Goal: Task Accomplishment & Management: Manage account settings

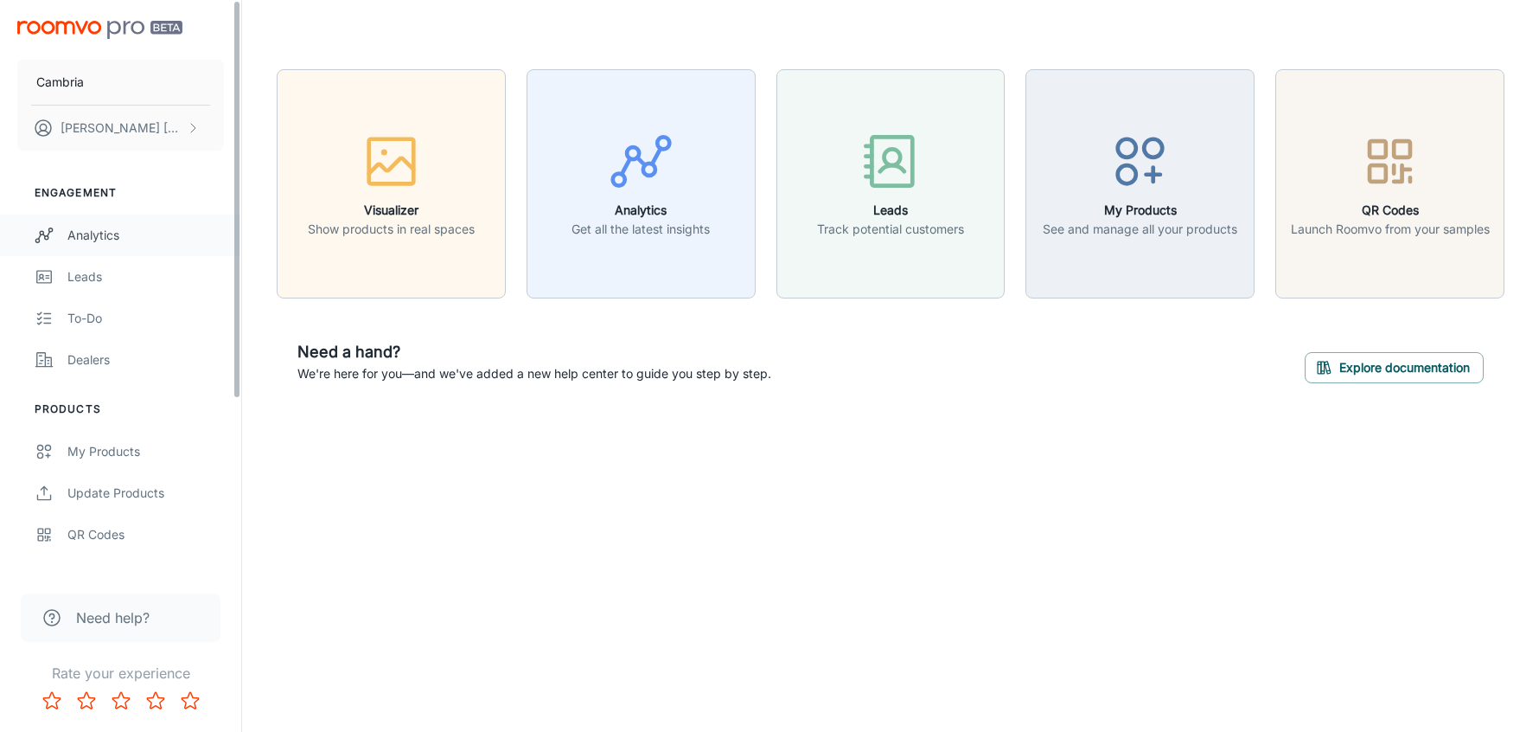
click at [127, 239] on div "Analytics" at bounding box center [145, 235] width 157 height 19
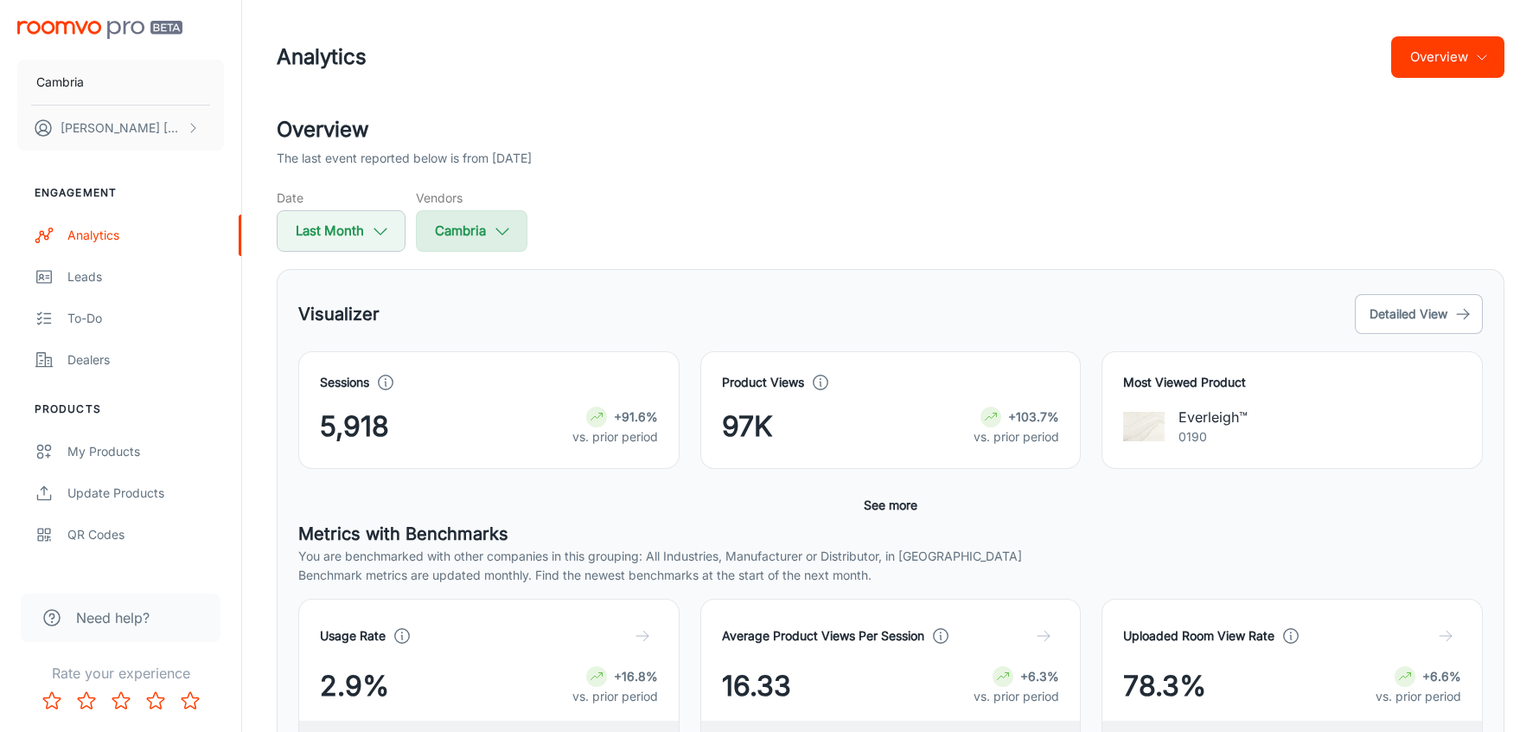
click at [508, 223] on icon "button" at bounding box center [502, 230] width 19 height 19
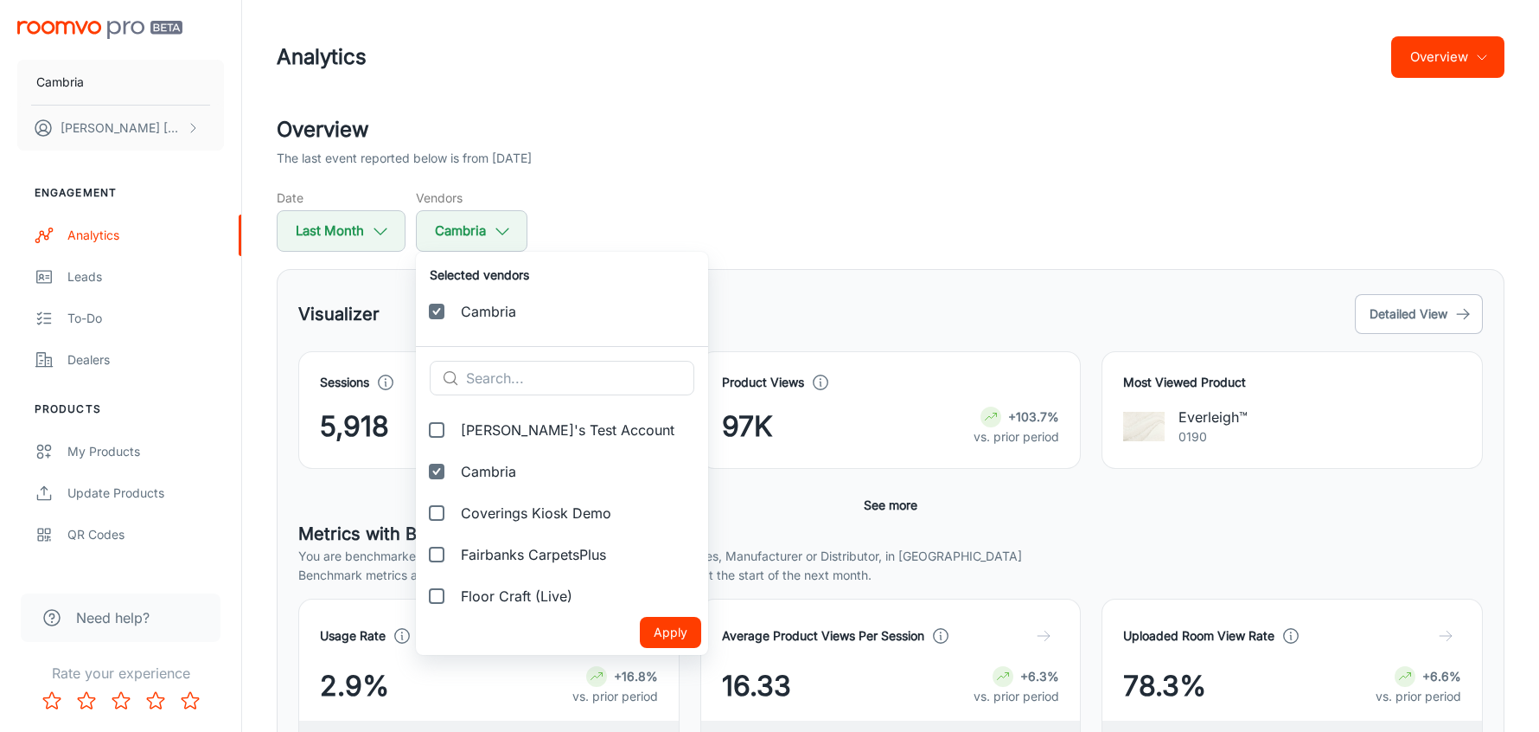
click at [909, 121] on div at bounding box center [769, 366] width 1539 height 732
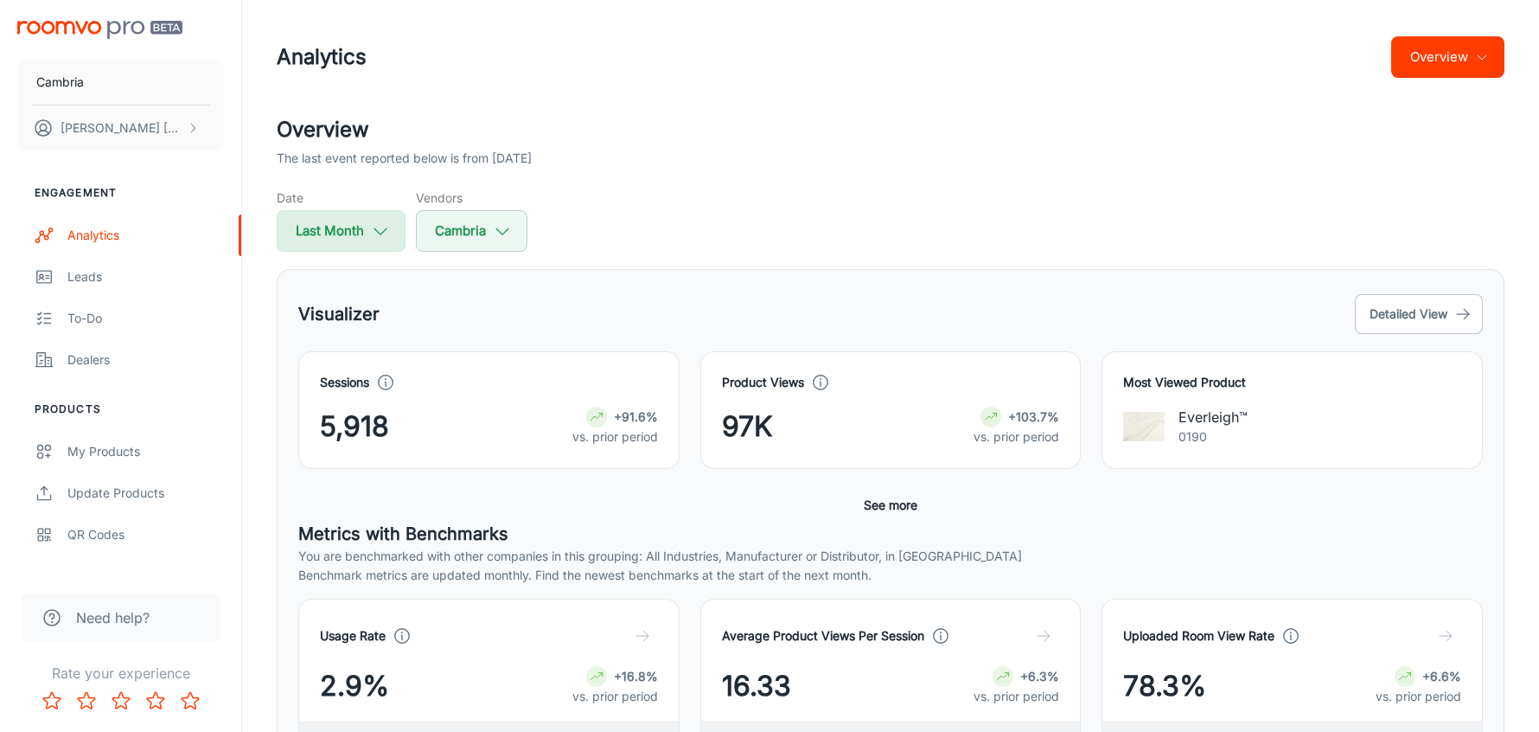
click at [359, 234] on button "Last Month" at bounding box center [341, 231] width 129 height 42
select select "7"
select select "2025"
select select "7"
select select "2025"
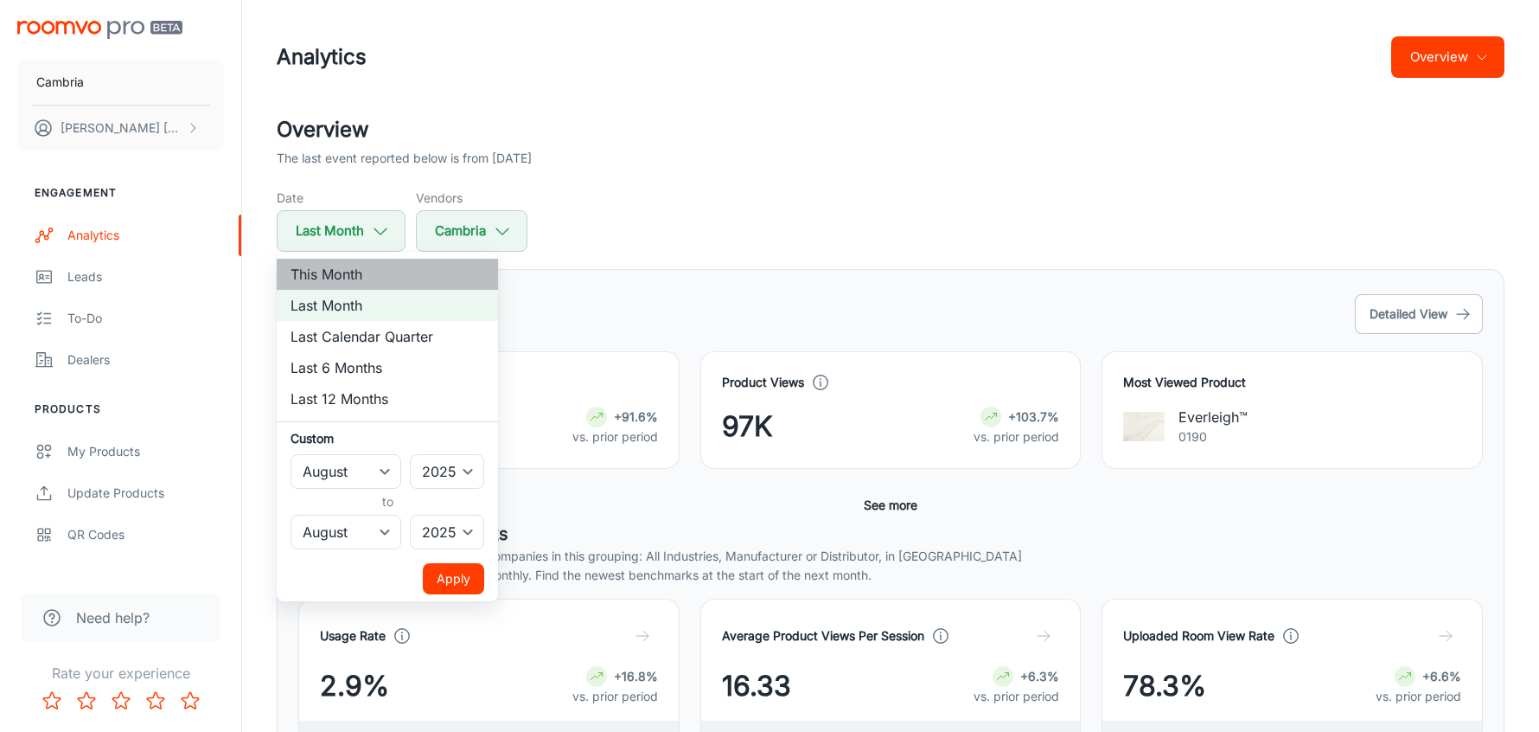
click at [355, 273] on li "This Month" at bounding box center [387, 274] width 221 height 31
select select "8"
click at [466, 581] on button "Apply" at bounding box center [453, 578] width 61 height 31
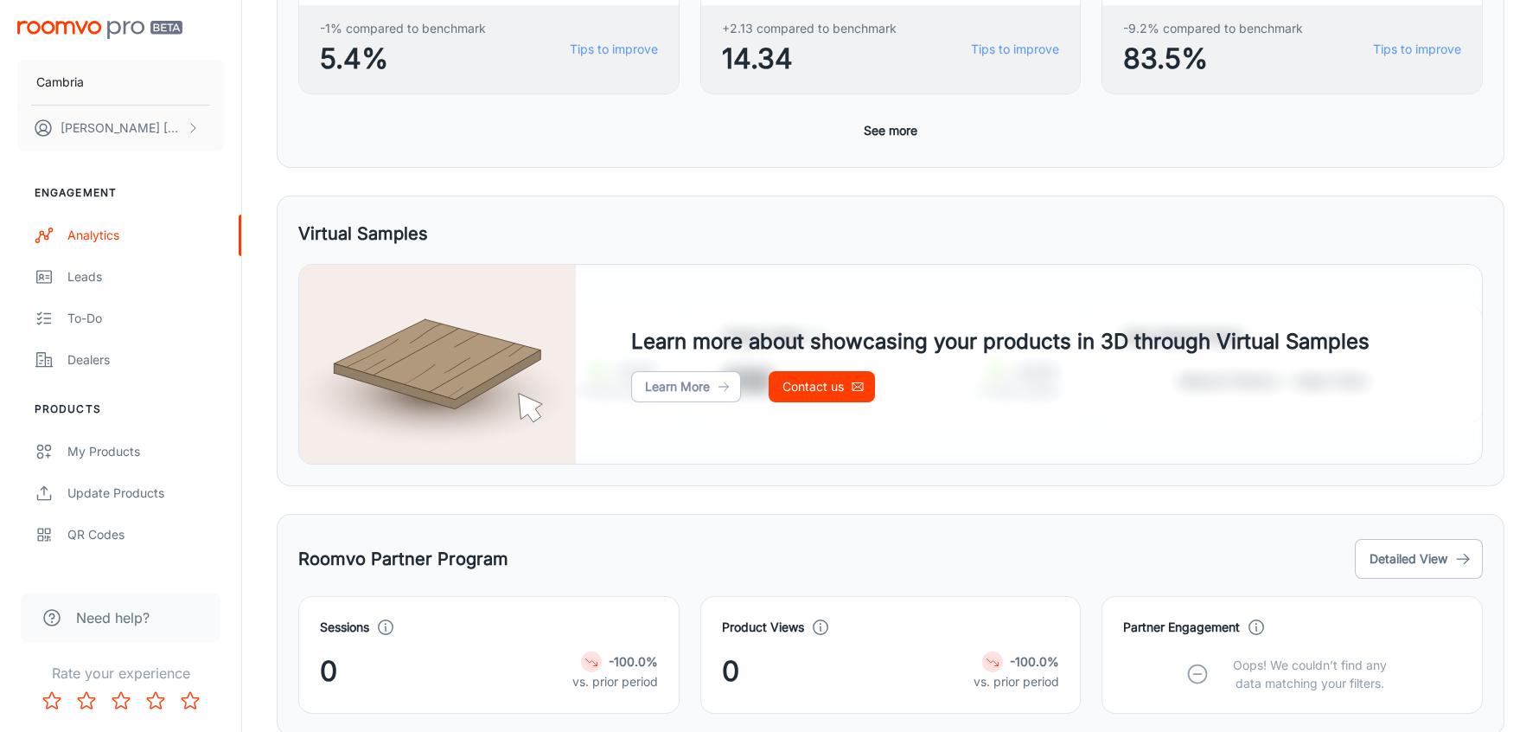
scroll to position [788, 0]
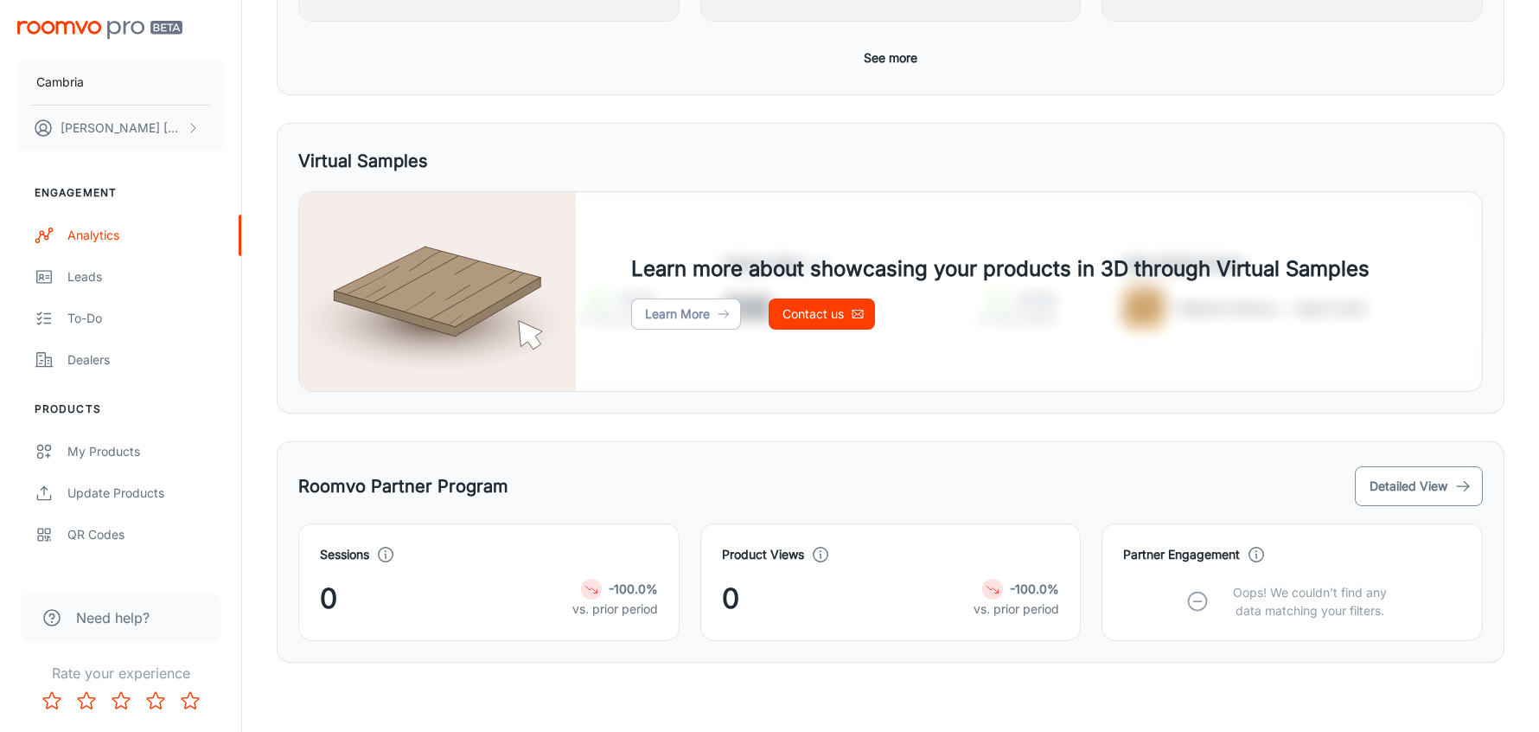
click at [1429, 496] on button "Detailed View" at bounding box center [1419, 486] width 128 height 40
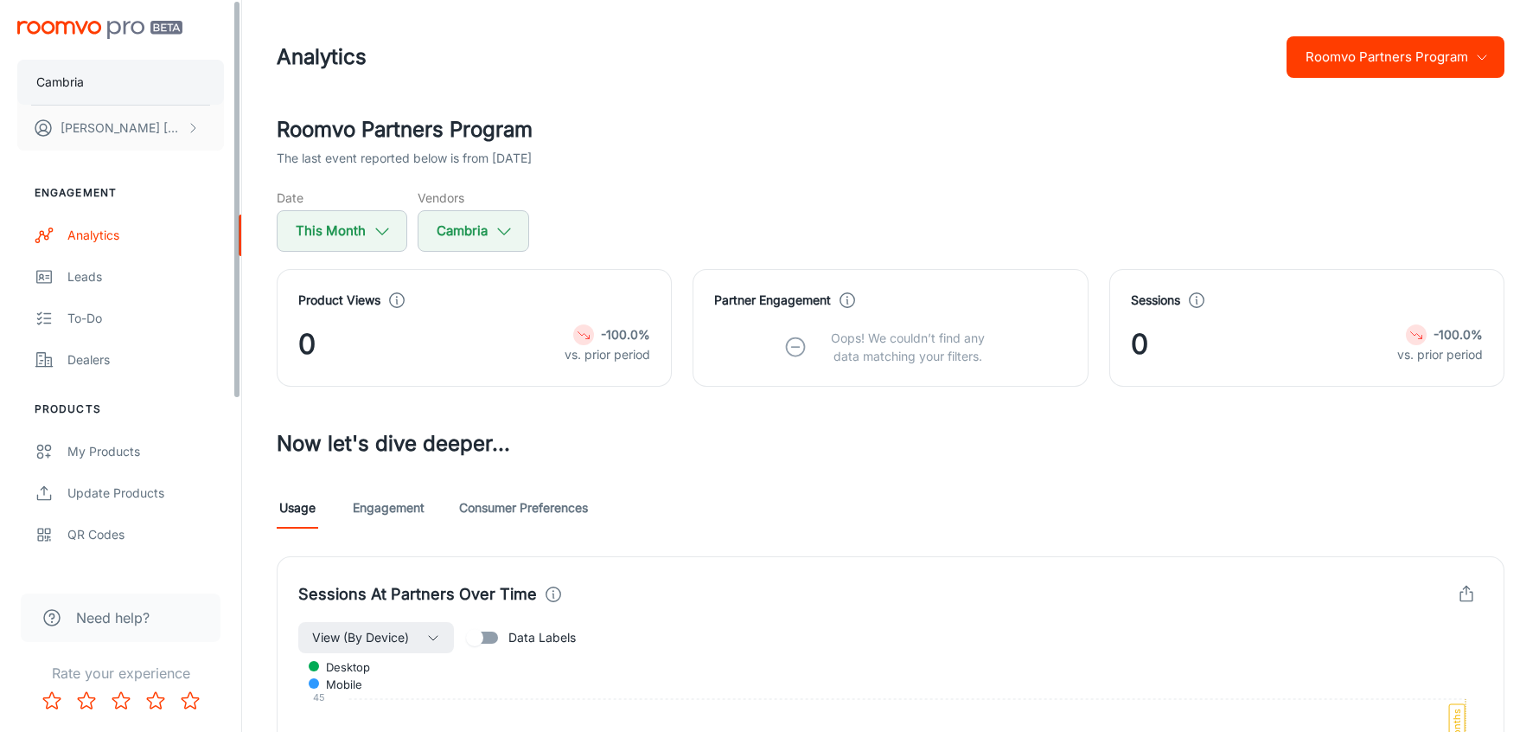
click at [130, 74] on button "Cambria" at bounding box center [120, 82] width 207 height 45
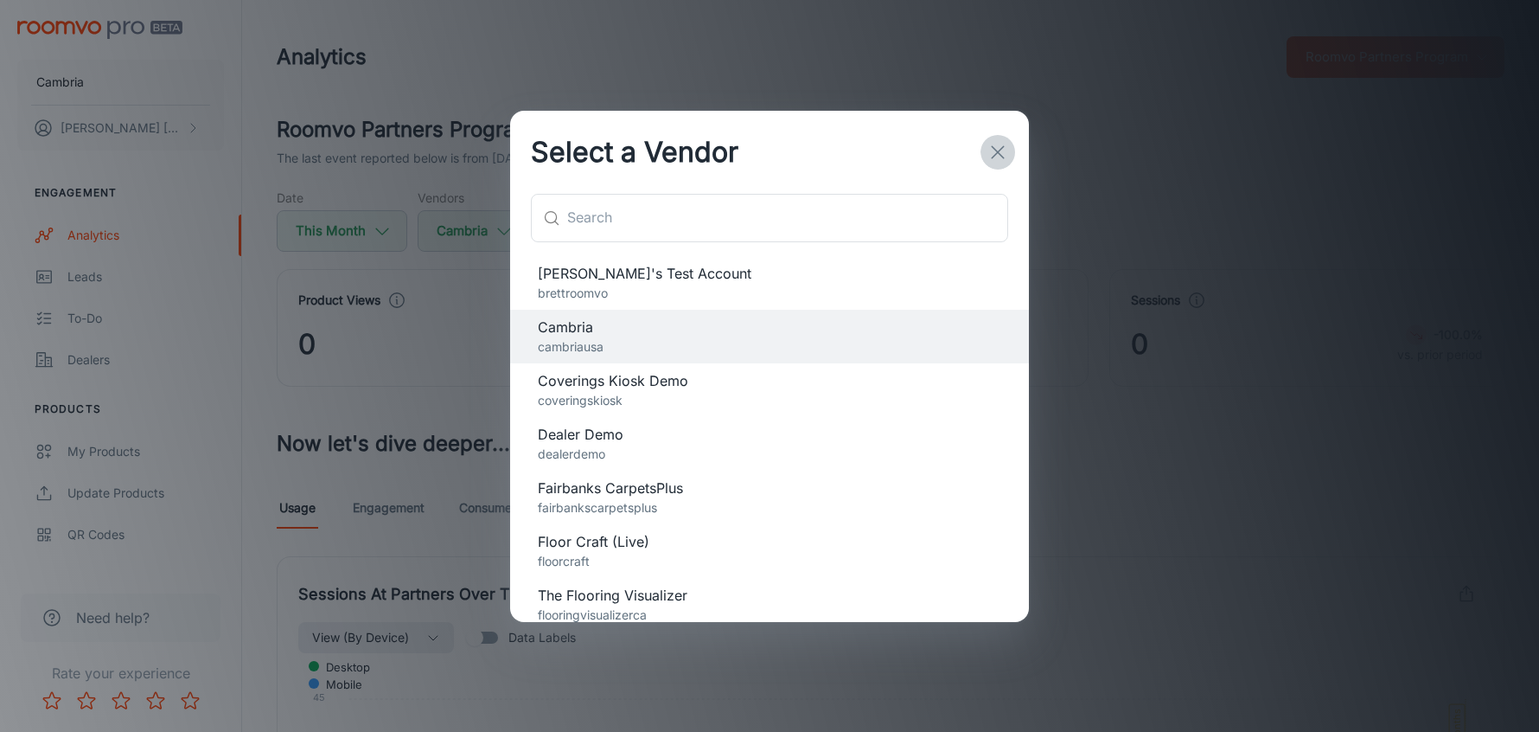
click at [1001, 147] on line "button" at bounding box center [998, 152] width 12 height 12
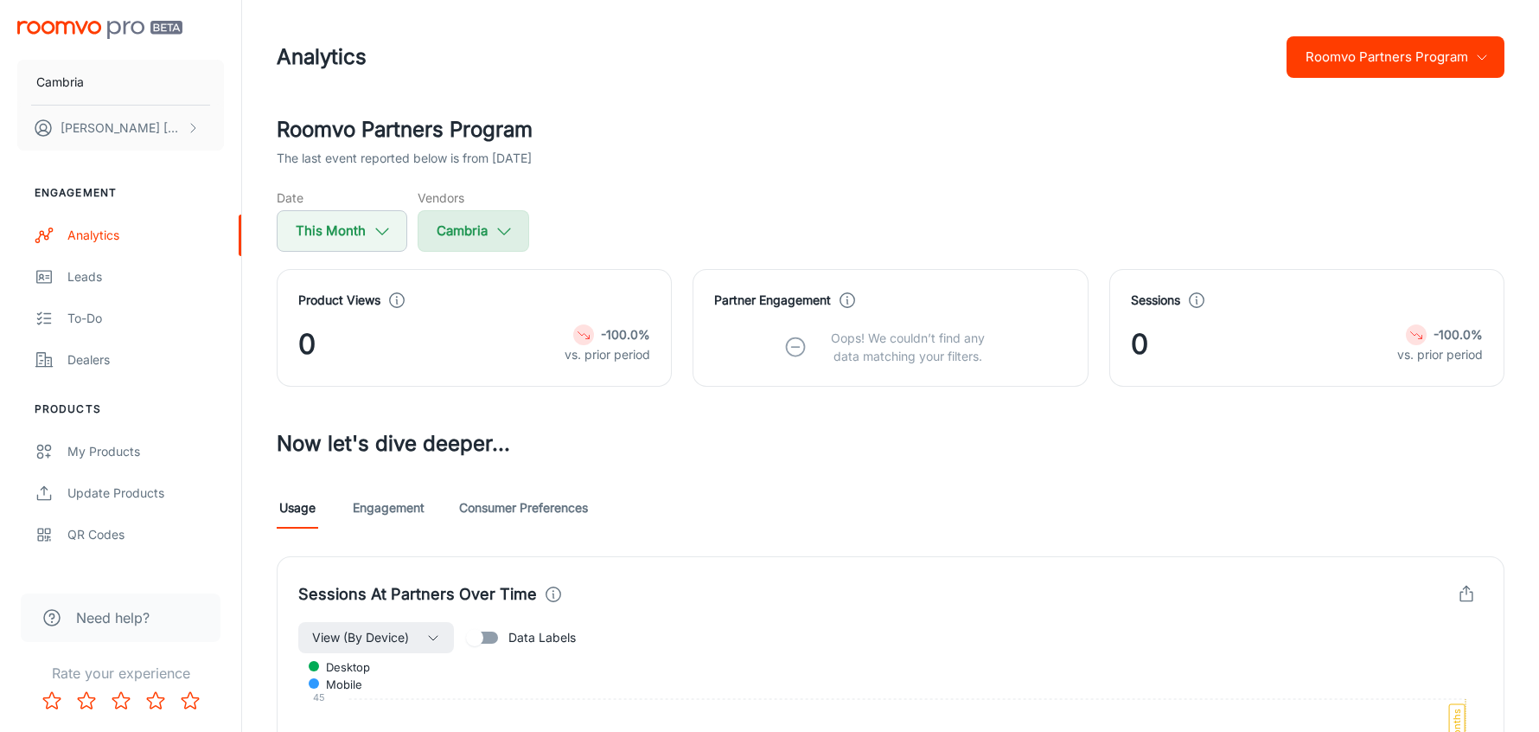
click at [476, 215] on button "Cambria" at bounding box center [474, 231] width 112 height 42
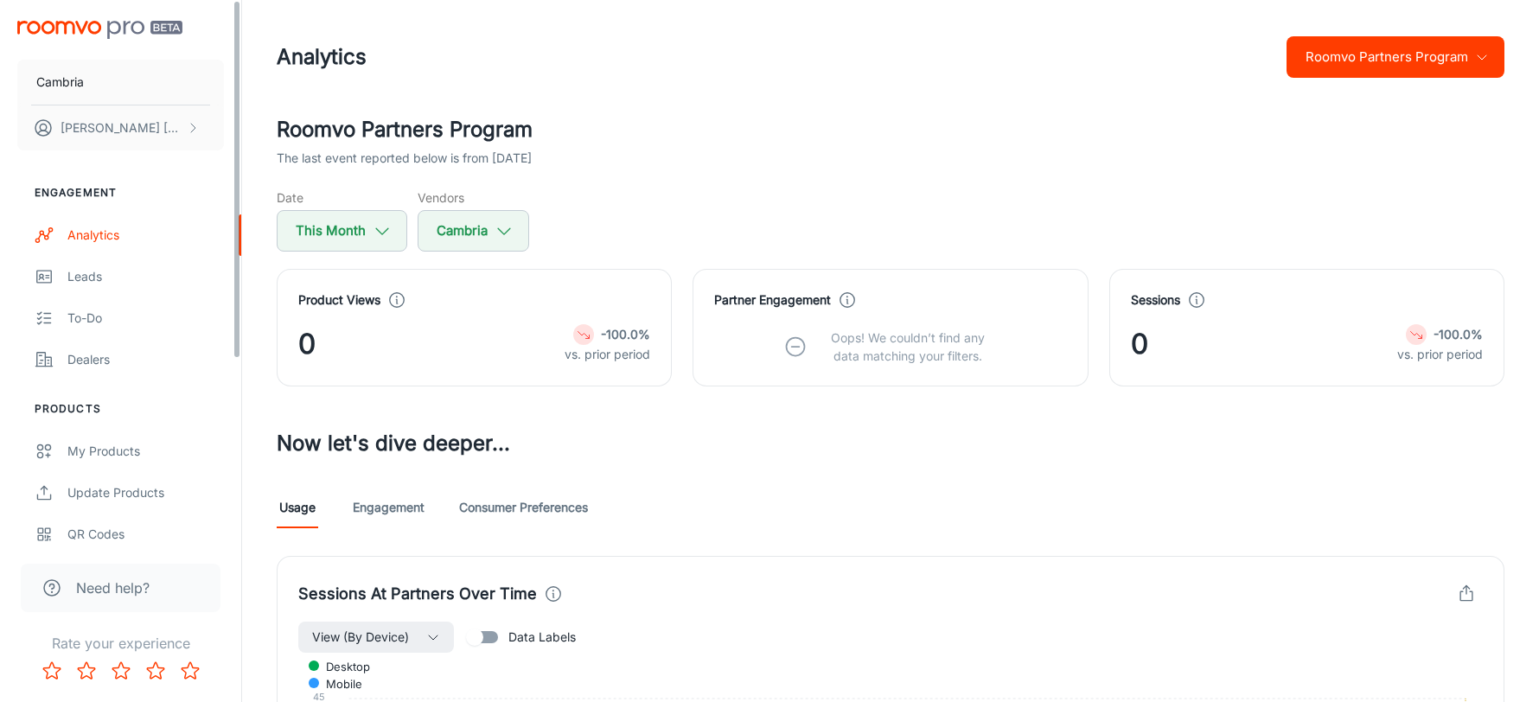
click at [99, 47] on div "Cambria [PERSON_NAME]" at bounding box center [120, 82] width 241 height 164
click at [377, 234] on icon "button" at bounding box center [382, 230] width 19 height 19
select select "8"
select select "2025"
select select "8"
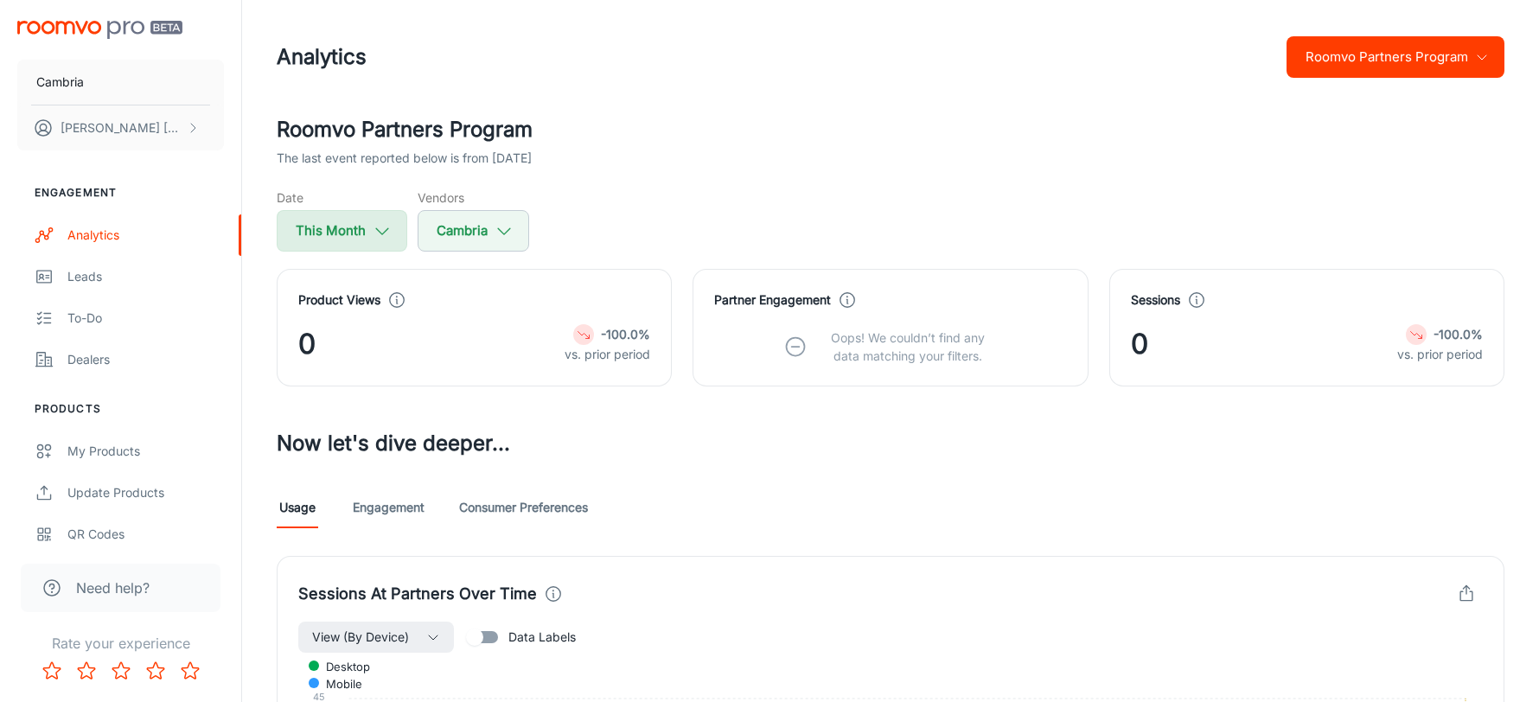
select select "2025"
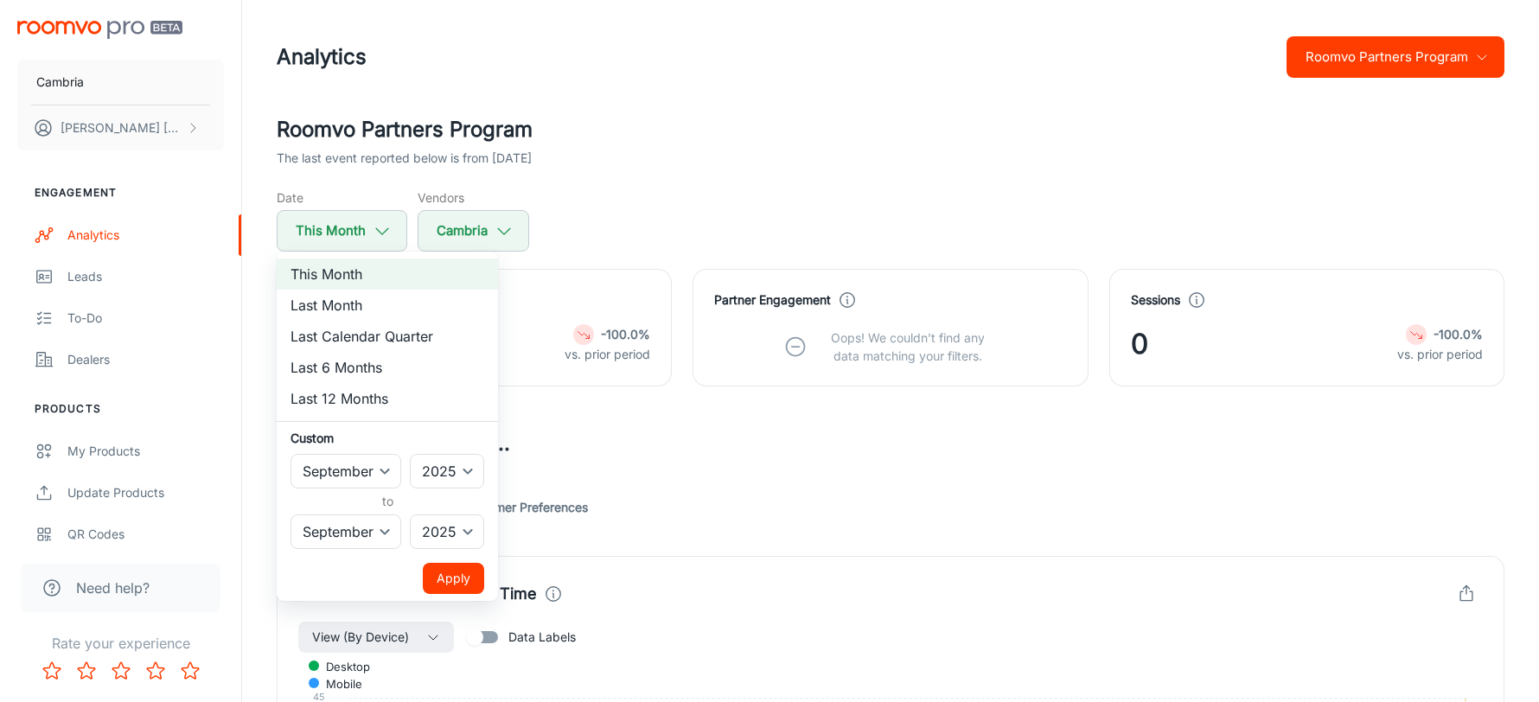
click at [374, 233] on div at bounding box center [769, 351] width 1539 height 702
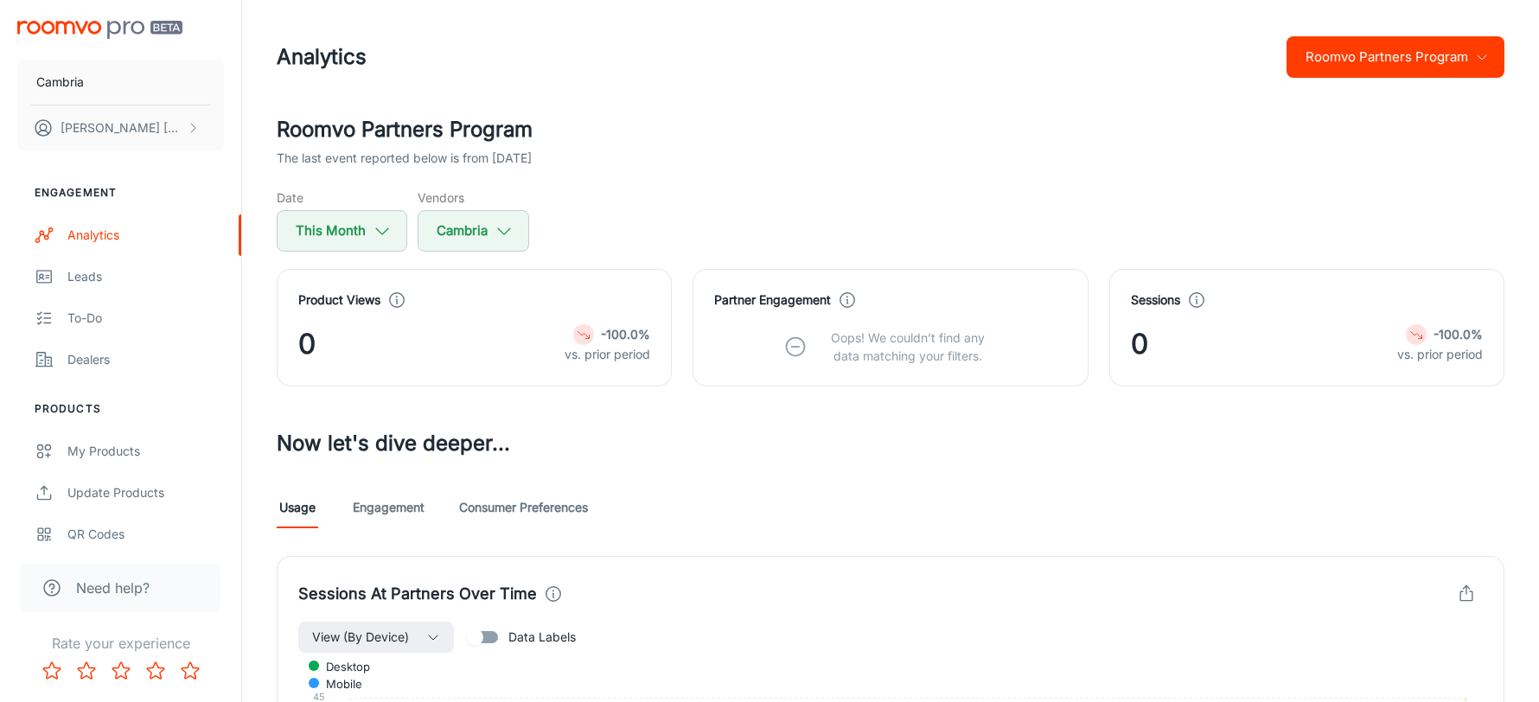
click at [512, 224] on div "This Month Last Month Last Calendar Quarter Last 6 Months Last 12 Months Custom…" at bounding box center [769, 351] width 1539 height 702
click at [498, 230] on polyline "button" at bounding box center [504, 231] width 12 height 6
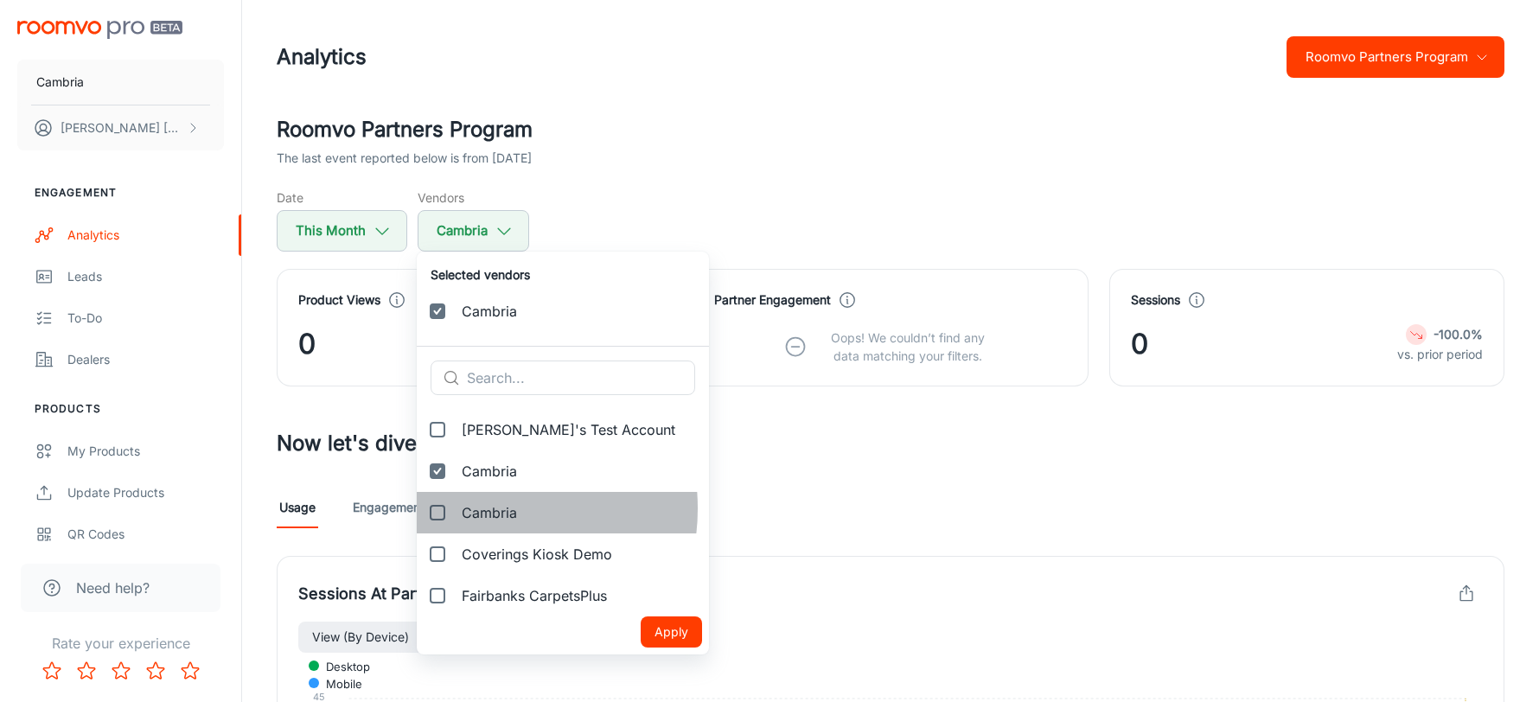
click at [476, 508] on span "Cambria" at bounding box center [489, 512] width 55 height 21
click at [455, 508] on input "Cambria" at bounding box center [437, 513] width 35 height 35
checkbox input "true"
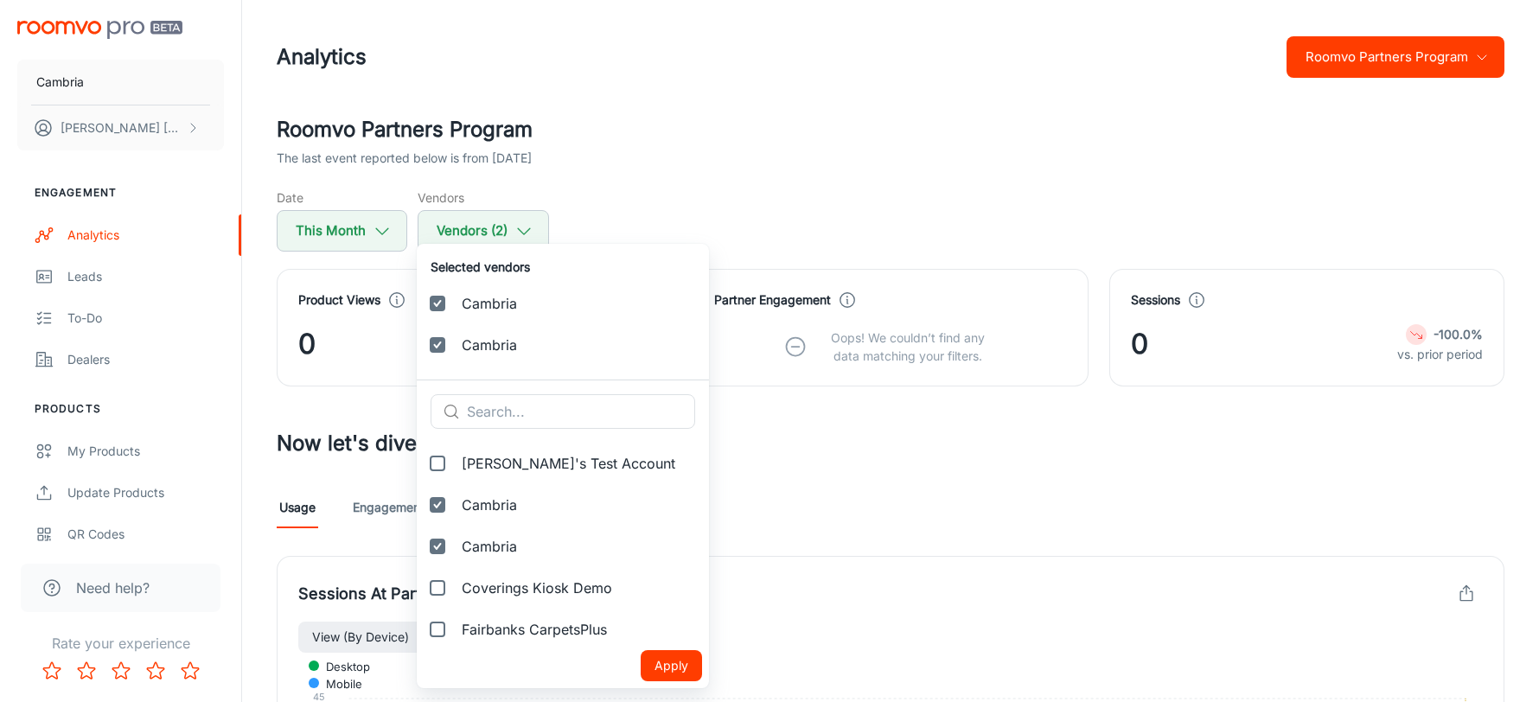
click at [656, 660] on button "Apply" at bounding box center [671, 665] width 61 height 31
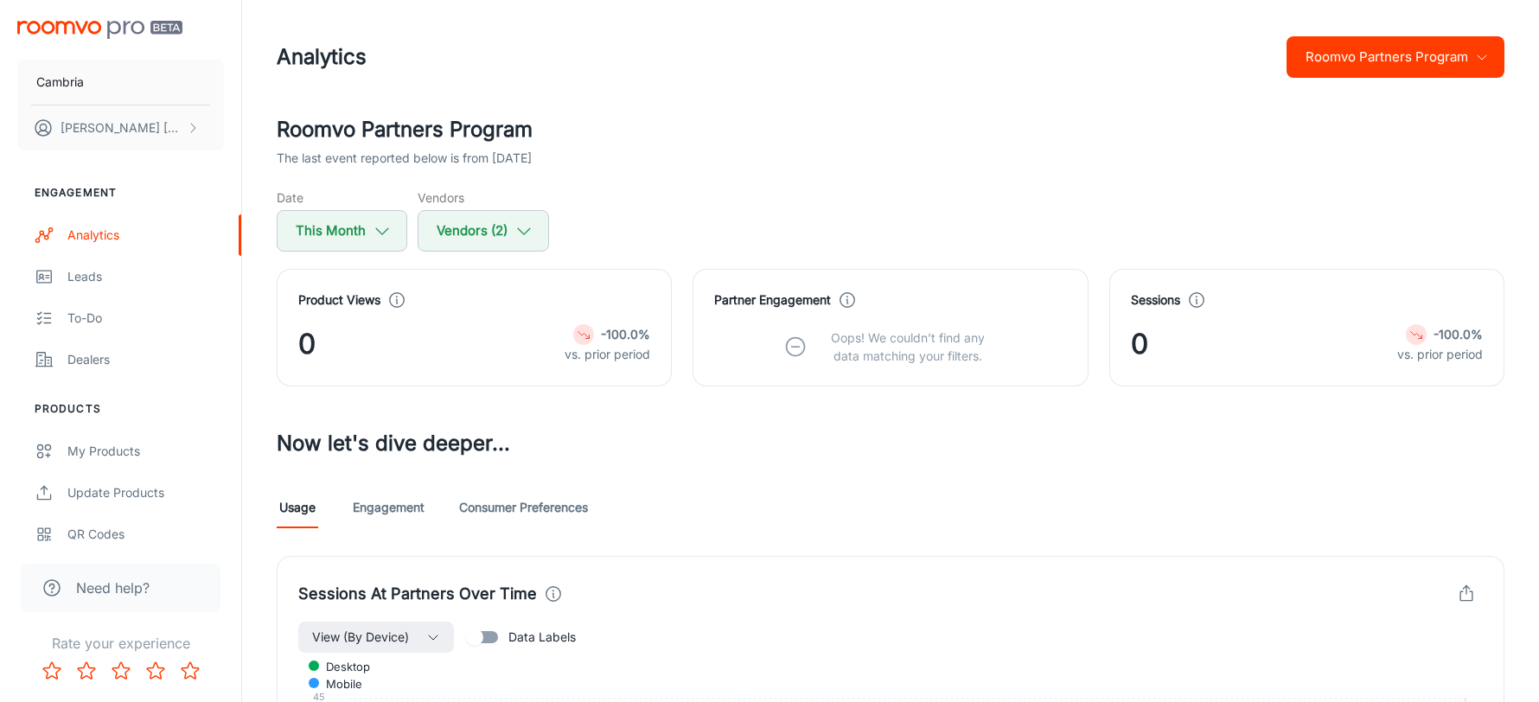
click at [1091, 169] on div "Roomvo Partners Program The last event reported below is from [DATE] Date This …" at bounding box center [891, 182] width 1228 height 137
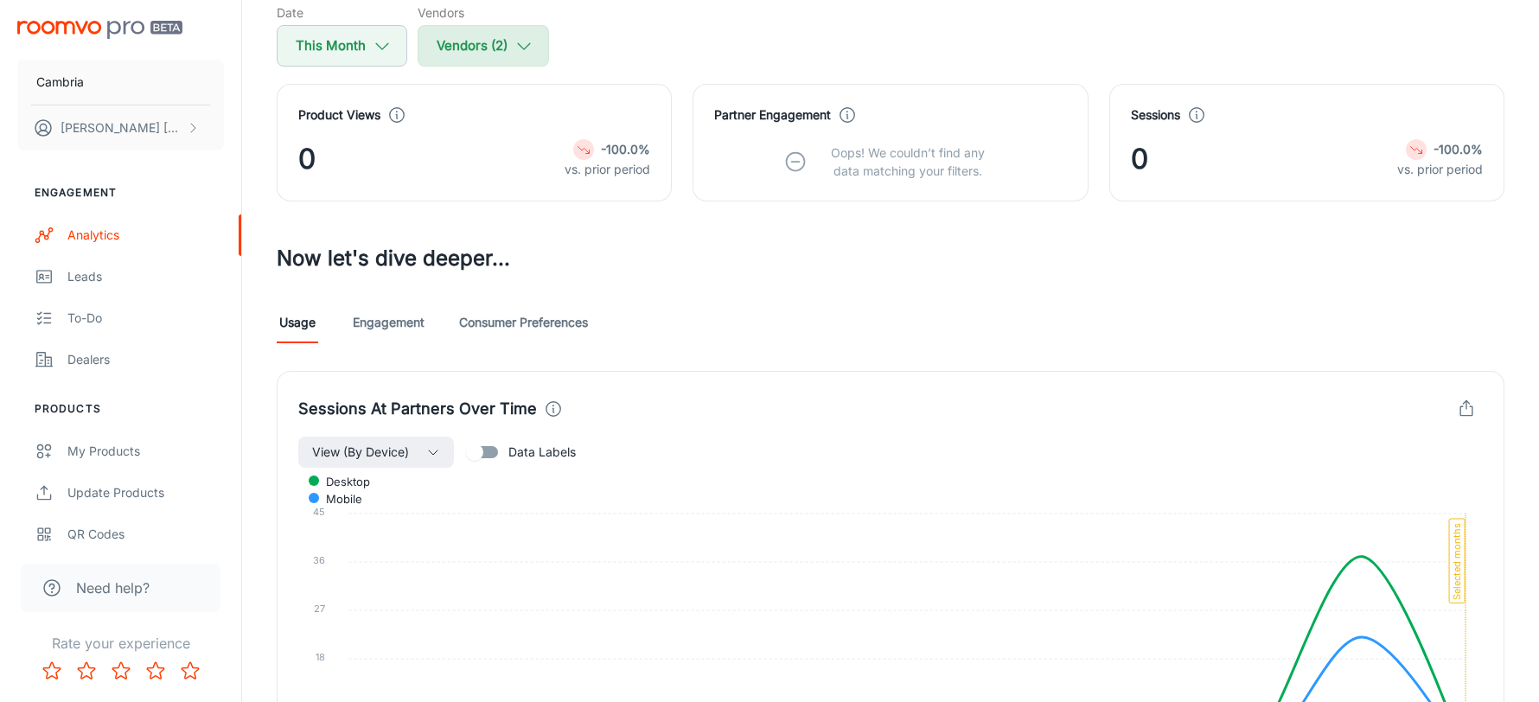
scroll to position [13, 0]
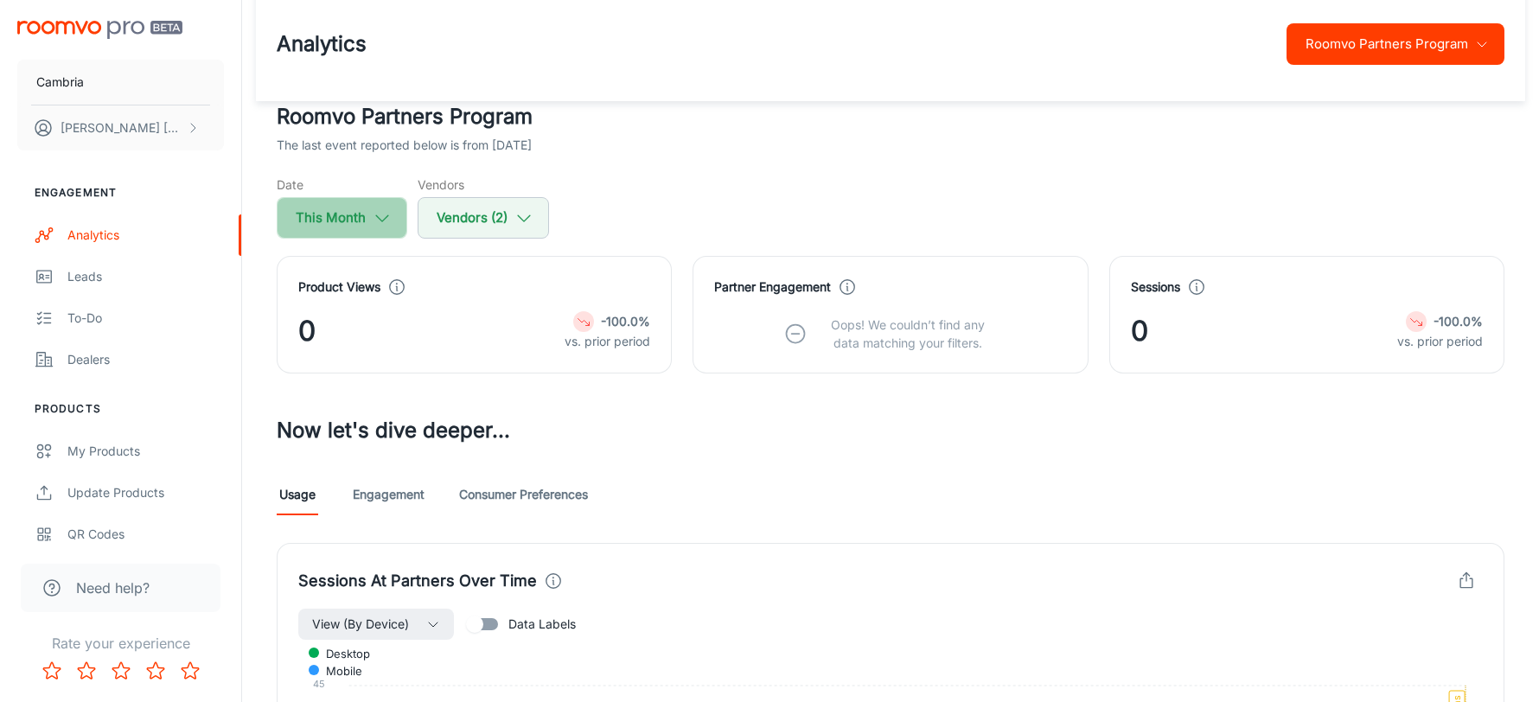
click at [374, 217] on icon "button" at bounding box center [382, 217] width 19 height 19
select select "8"
select select "2025"
select select "8"
select select "2025"
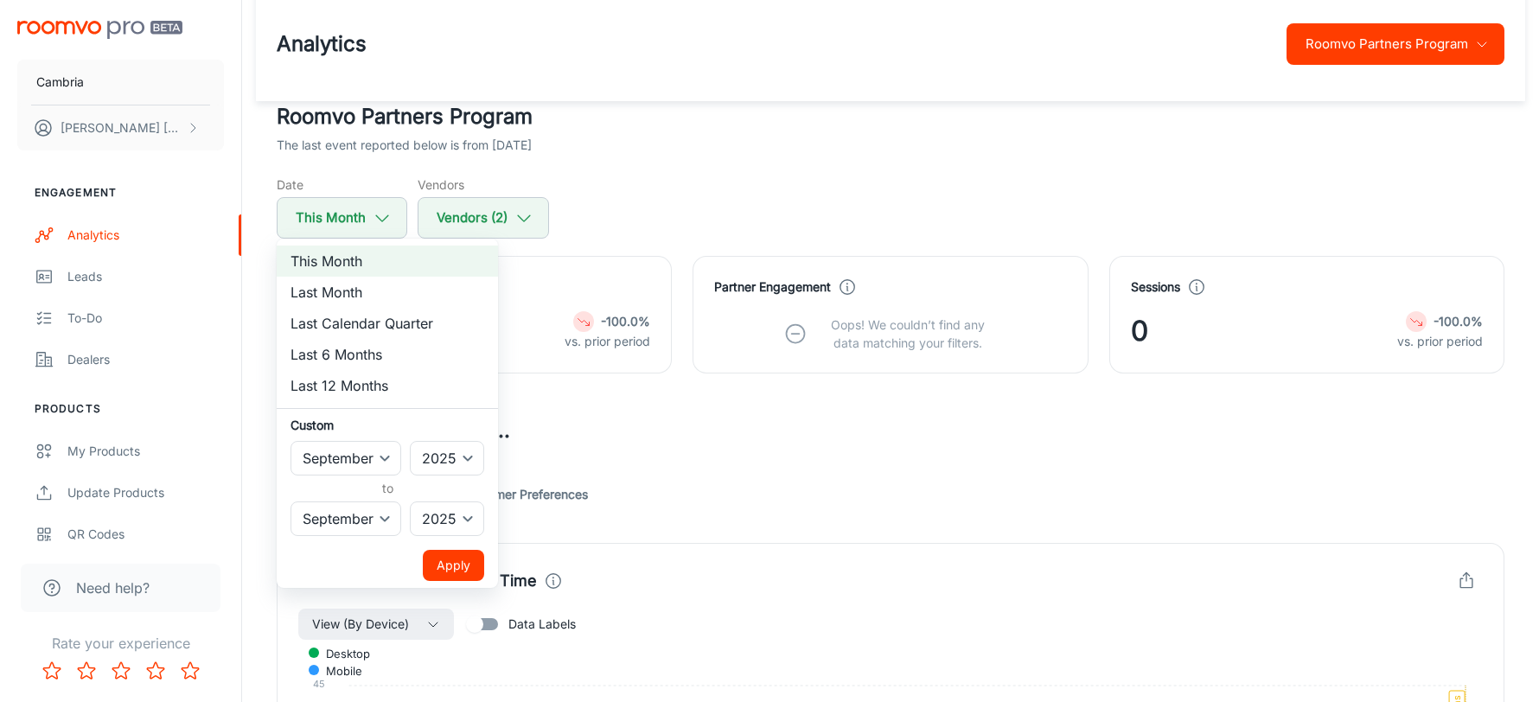
click at [382, 353] on li "Last 6 Months" at bounding box center [387, 354] width 221 height 31
select select "2"
select select "7"
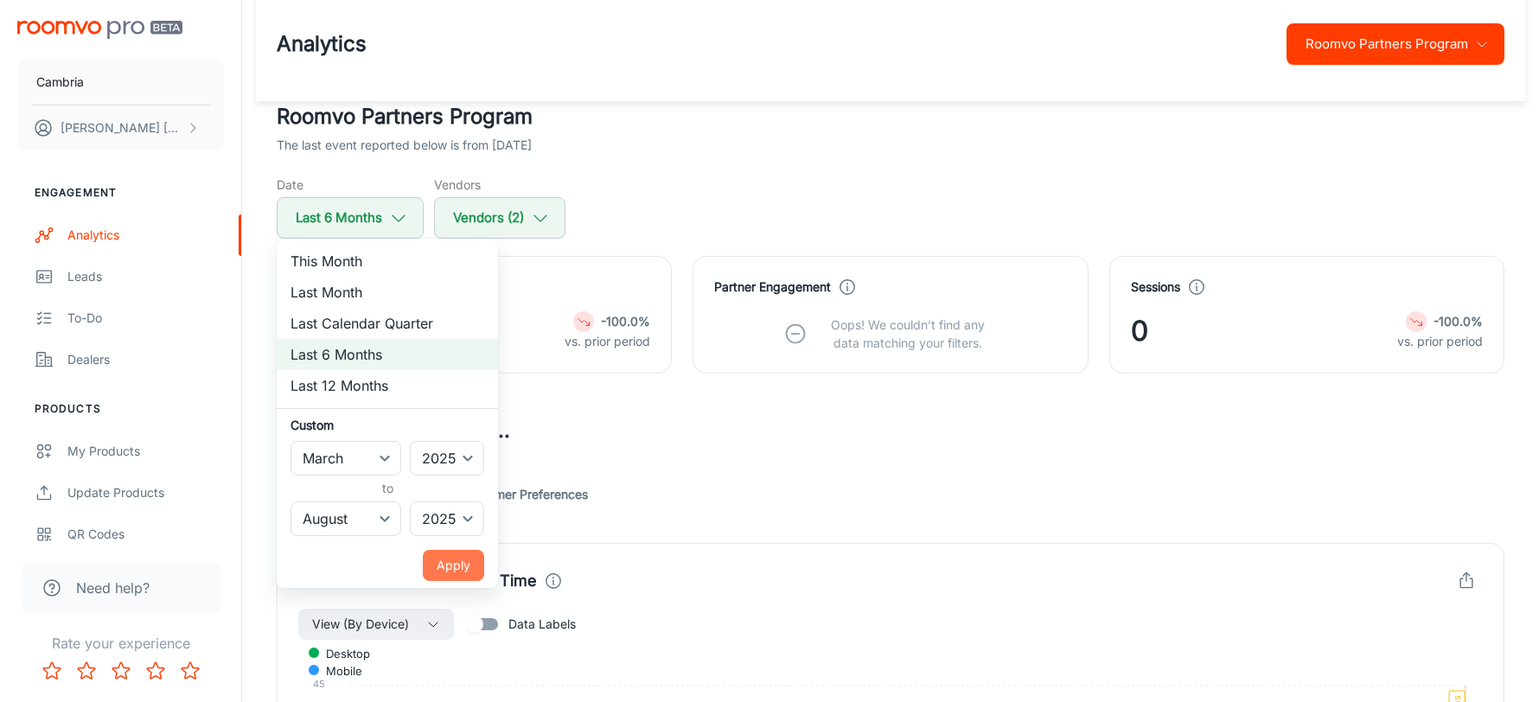
click at [451, 572] on button "Apply" at bounding box center [453, 565] width 61 height 31
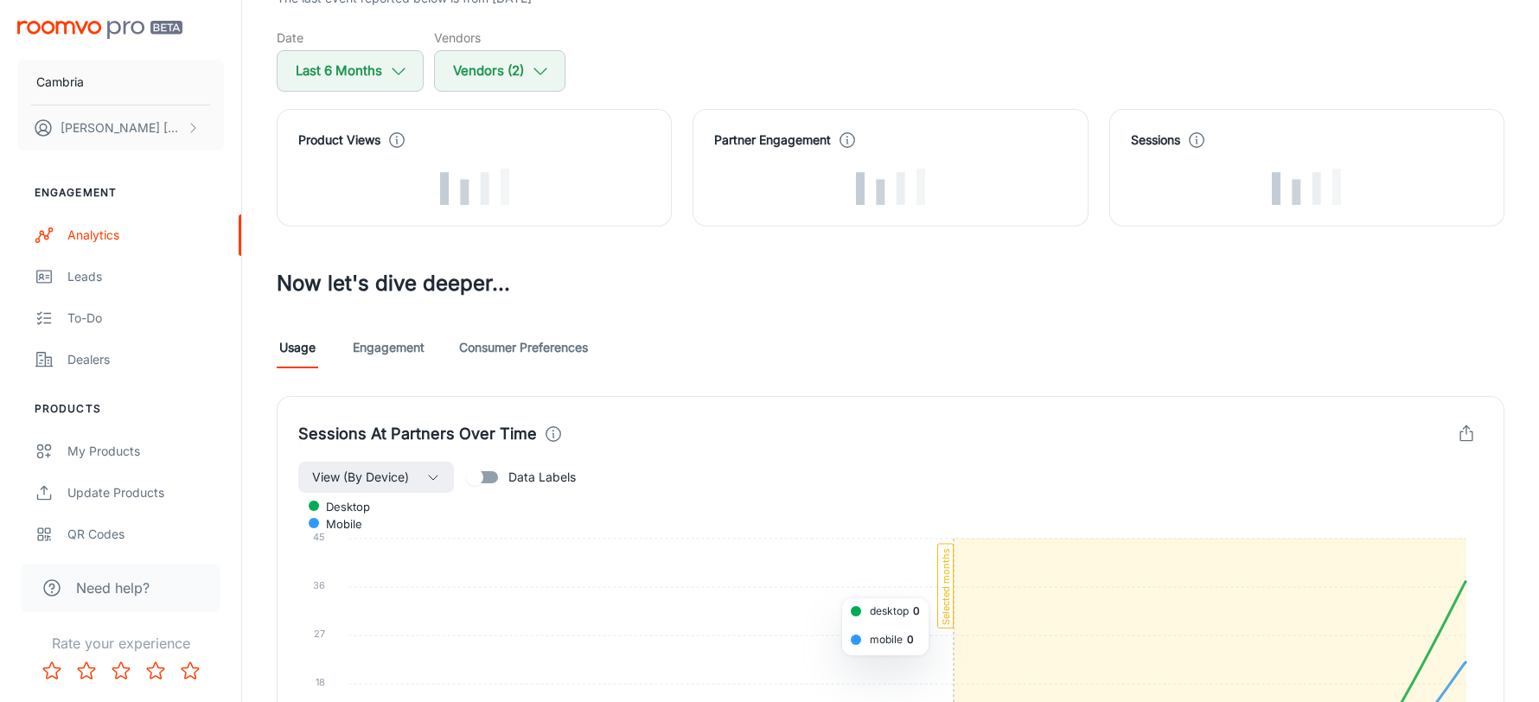
scroll to position [0, 0]
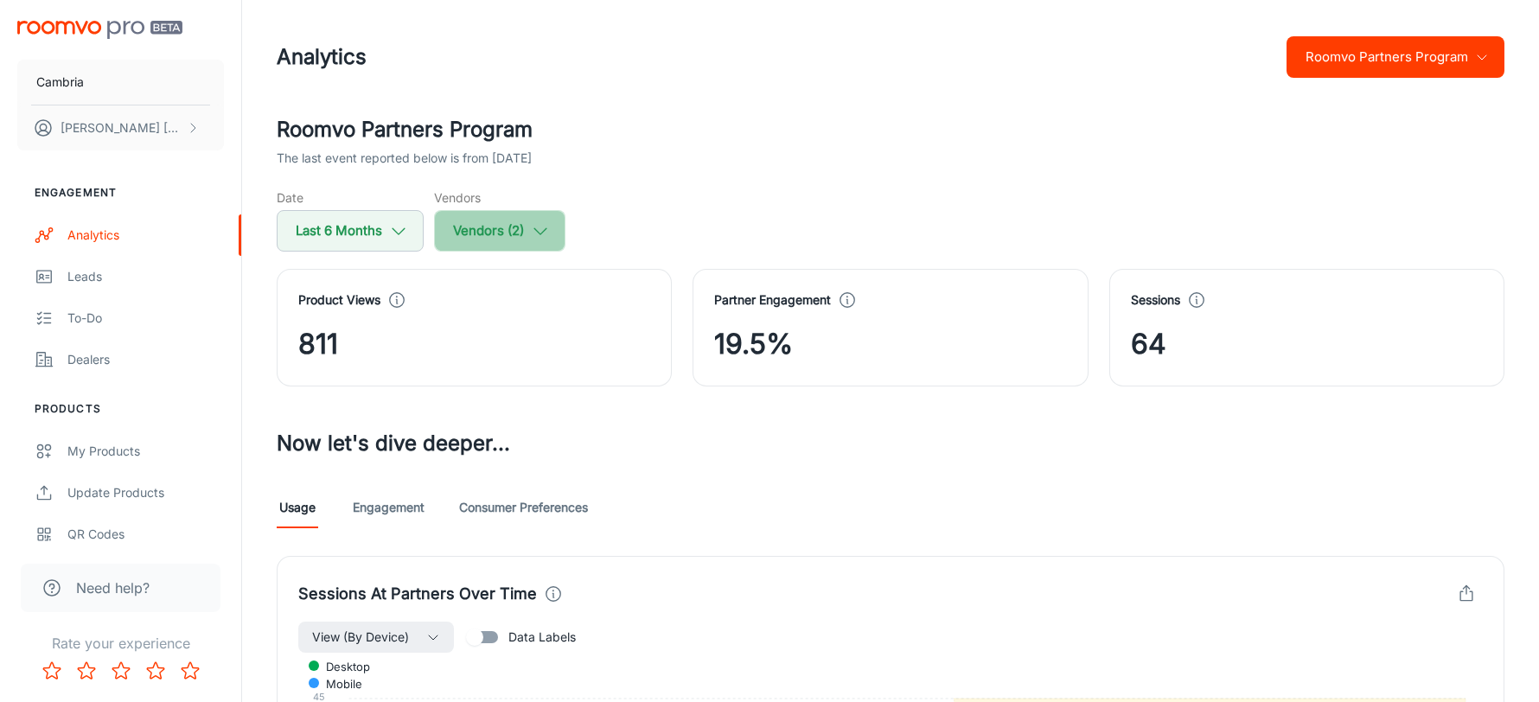
click at [521, 233] on button "Vendors (2)" at bounding box center [499, 231] width 131 height 42
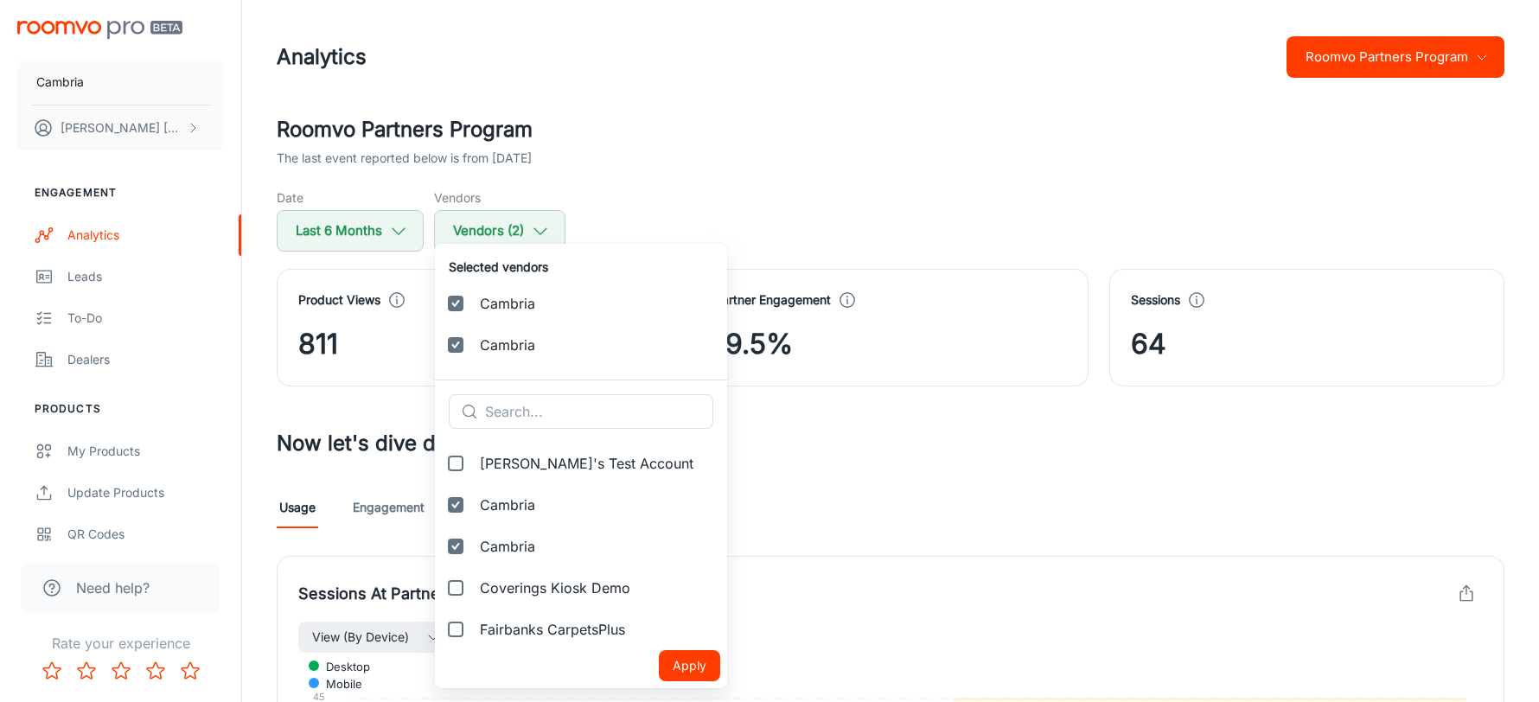
click at [462, 307] on input "Cambria" at bounding box center [455, 303] width 35 height 35
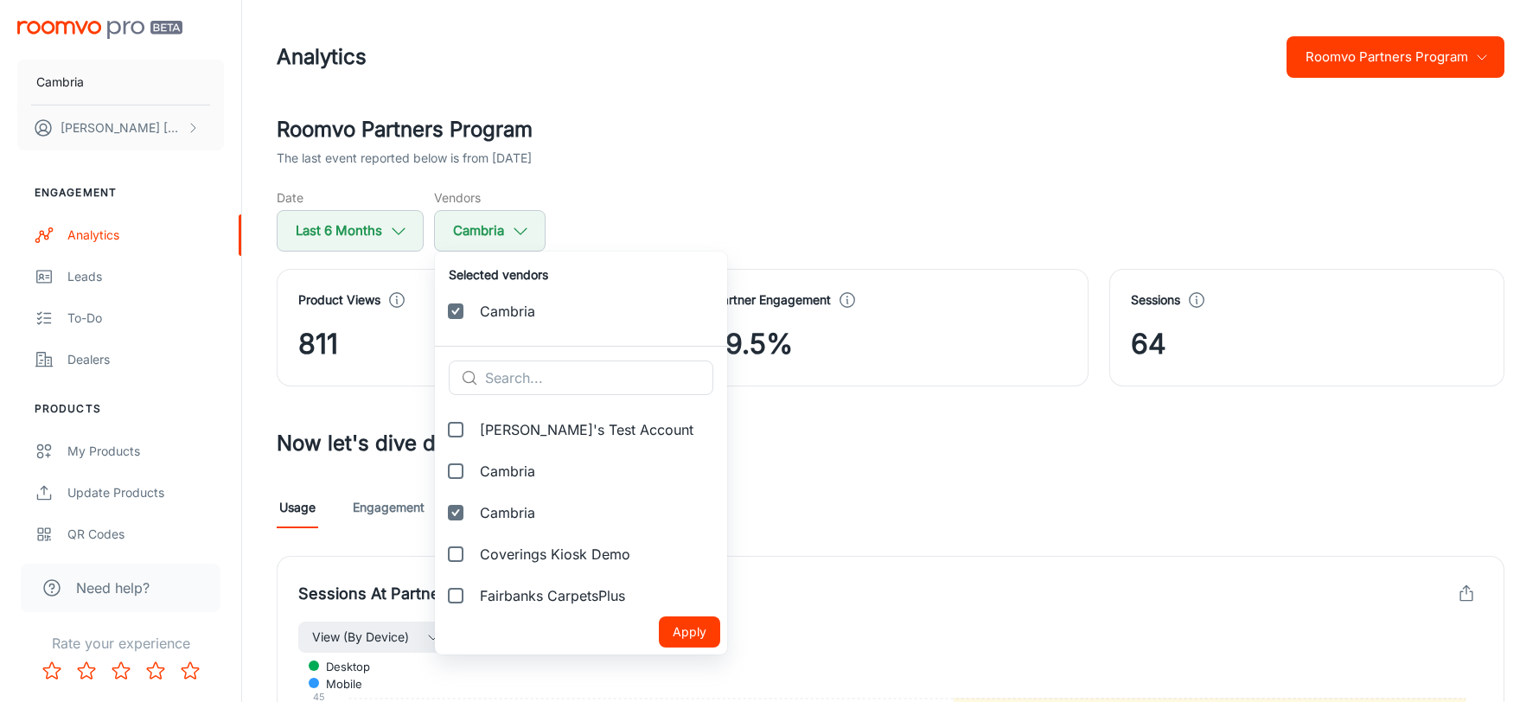
click at [896, 159] on div at bounding box center [769, 351] width 1539 height 702
checkbox input "true"
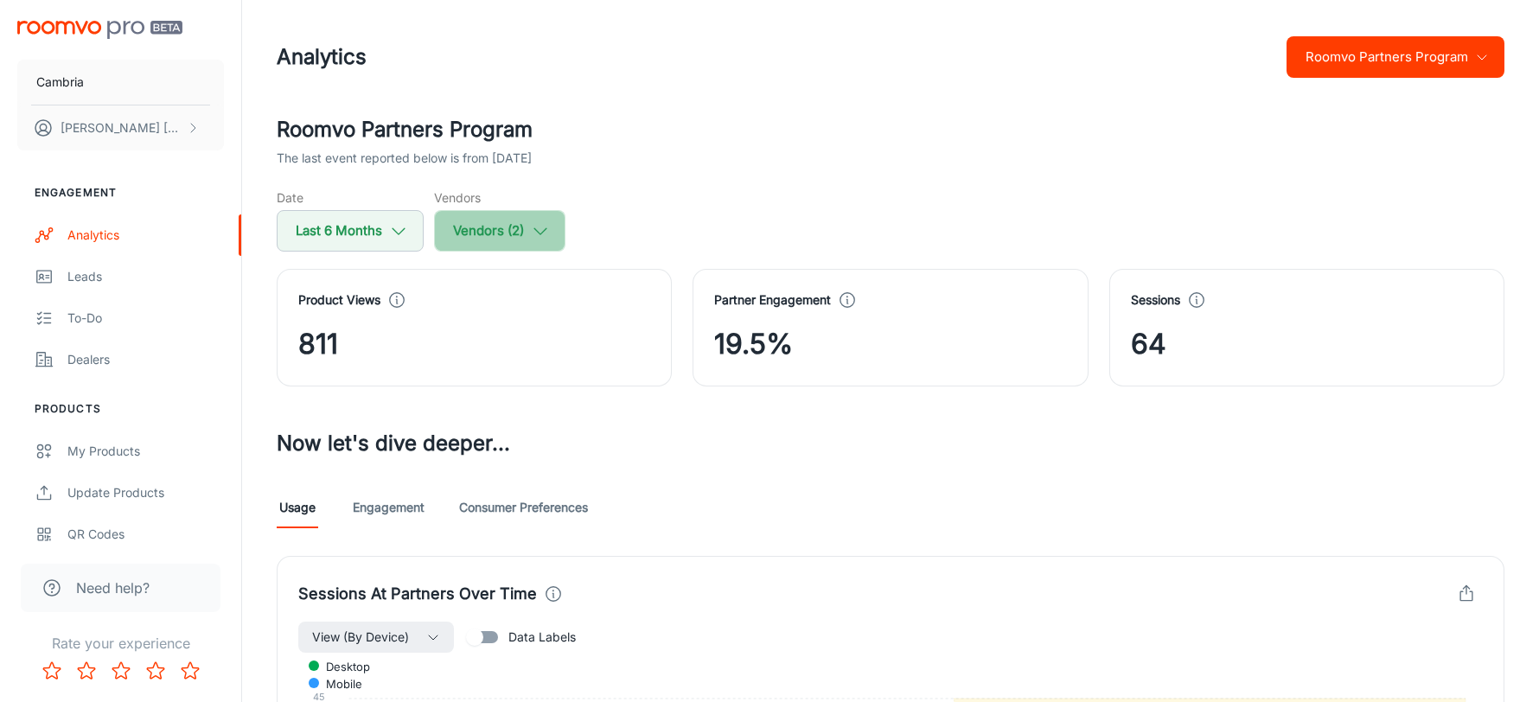
click at [538, 234] on icon "button" at bounding box center [540, 230] width 19 height 19
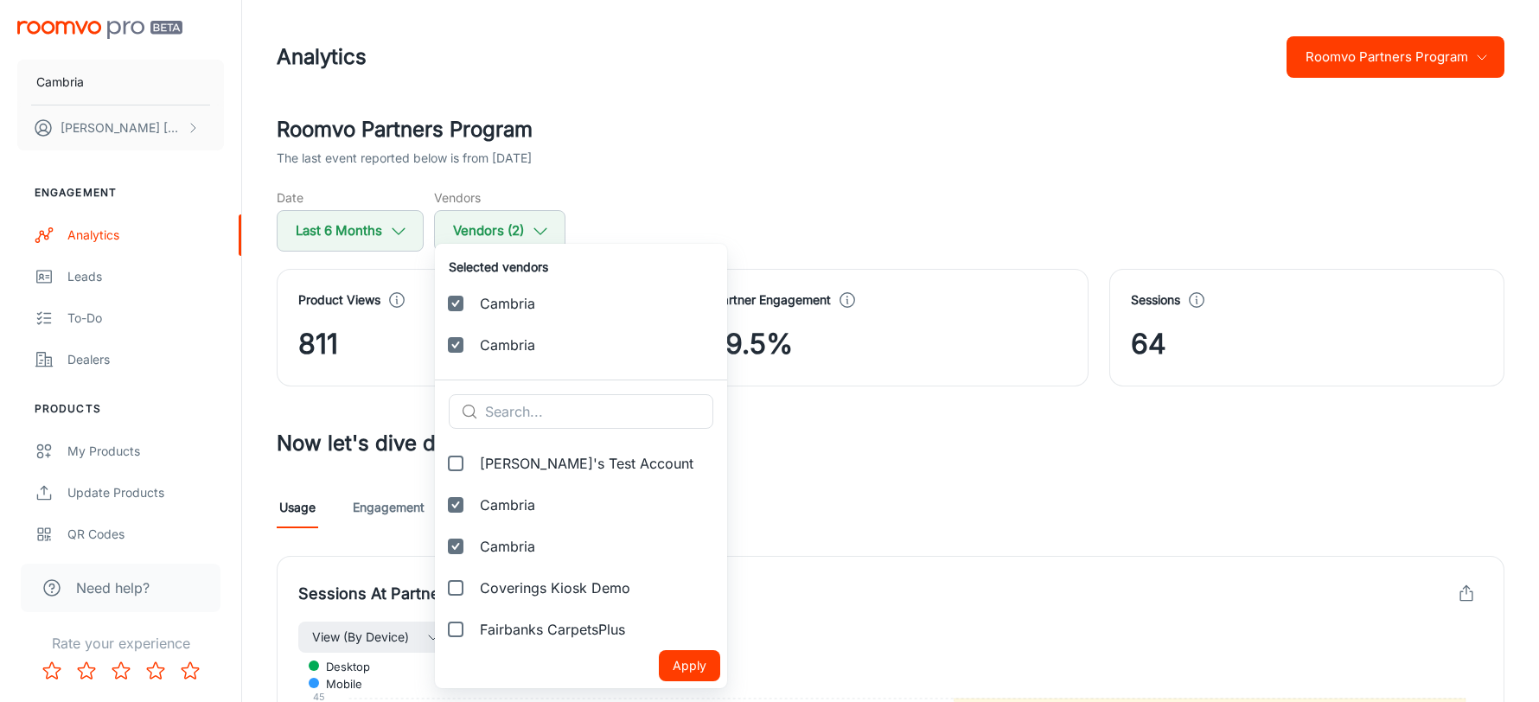
click at [795, 163] on div at bounding box center [769, 351] width 1539 height 702
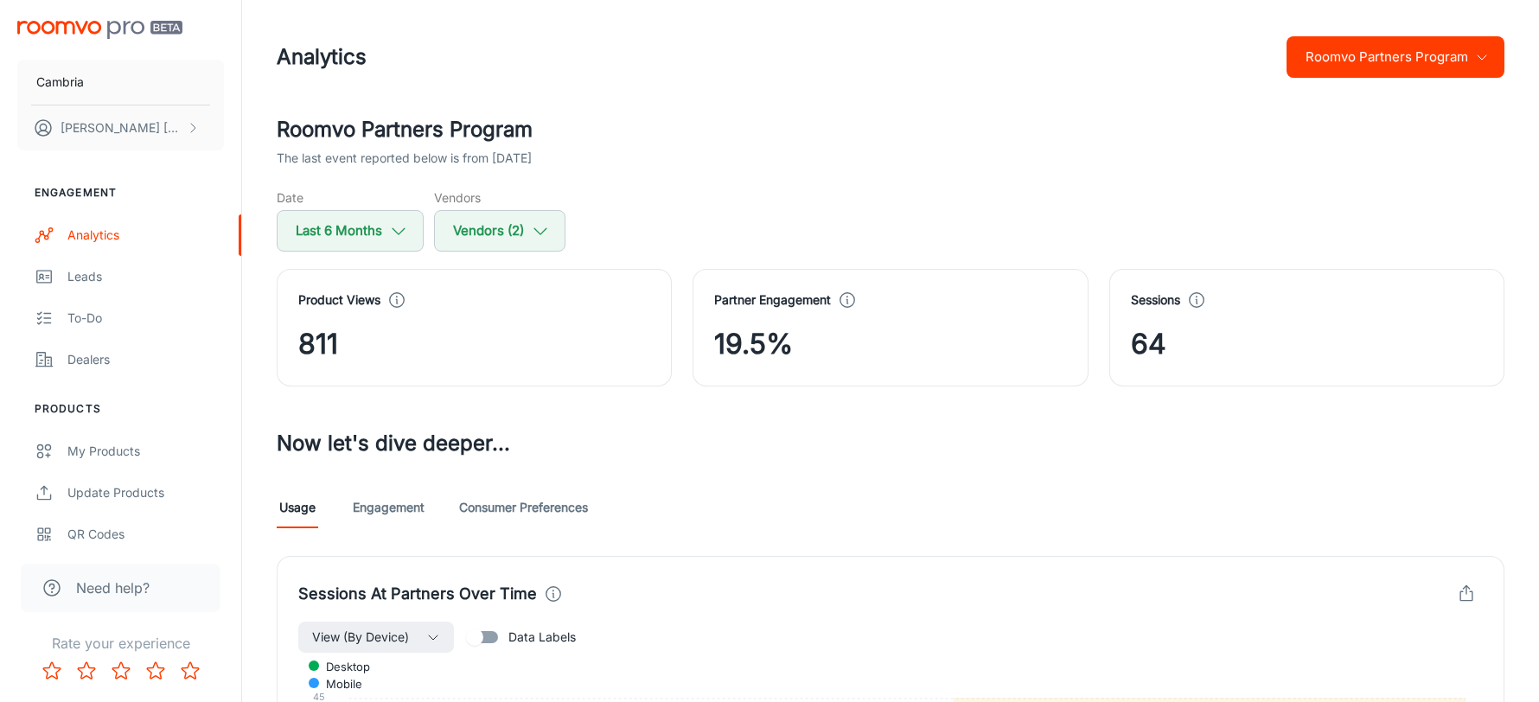
click at [694, 125] on h2 "Roomvo Partners Program" at bounding box center [891, 129] width 1228 height 31
click at [681, 142] on h2 "Roomvo Partners Program" at bounding box center [891, 129] width 1228 height 31
click at [112, 351] on div "Dealers" at bounding box center [145, 359] width 157 height 19
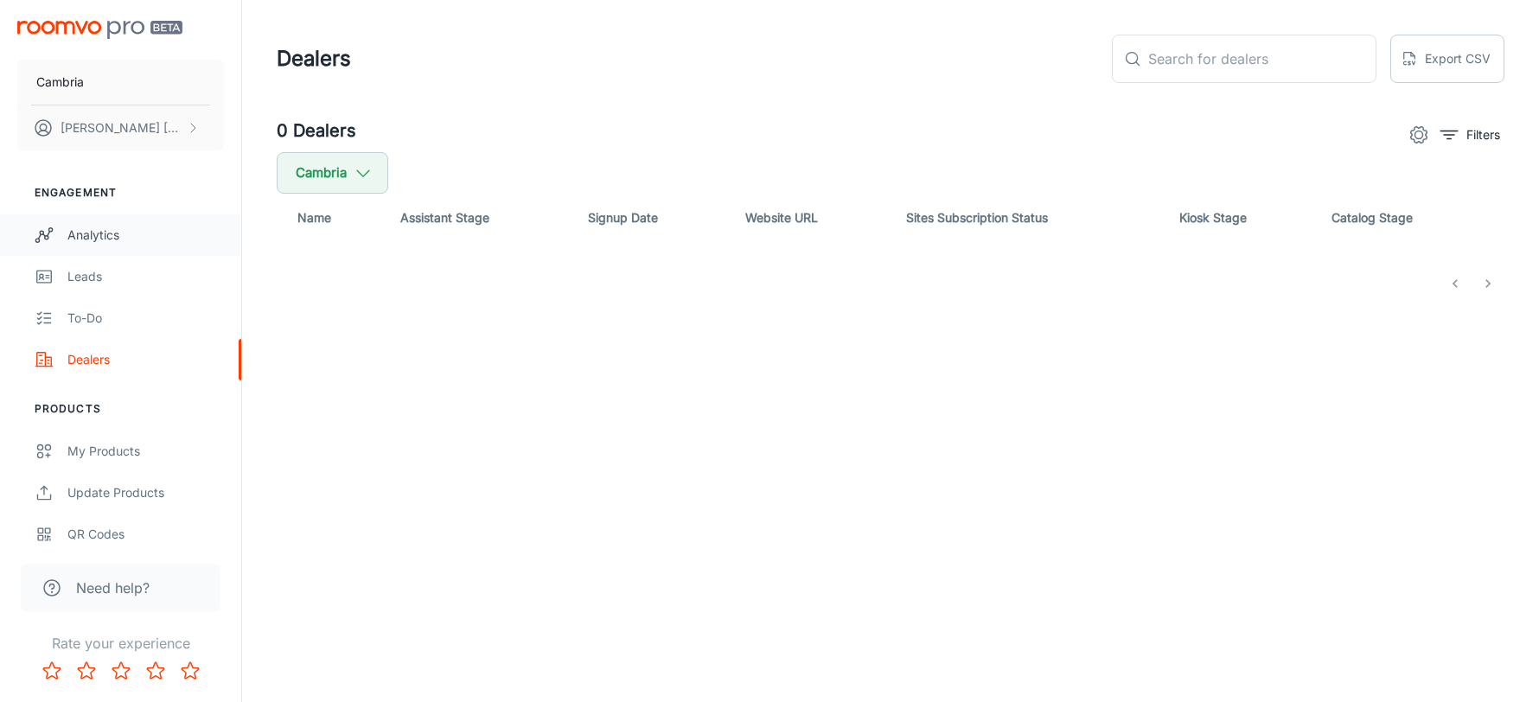
click at [125, 237] on div "Analytics" at bounding box center [145, 235] width 157 height 19
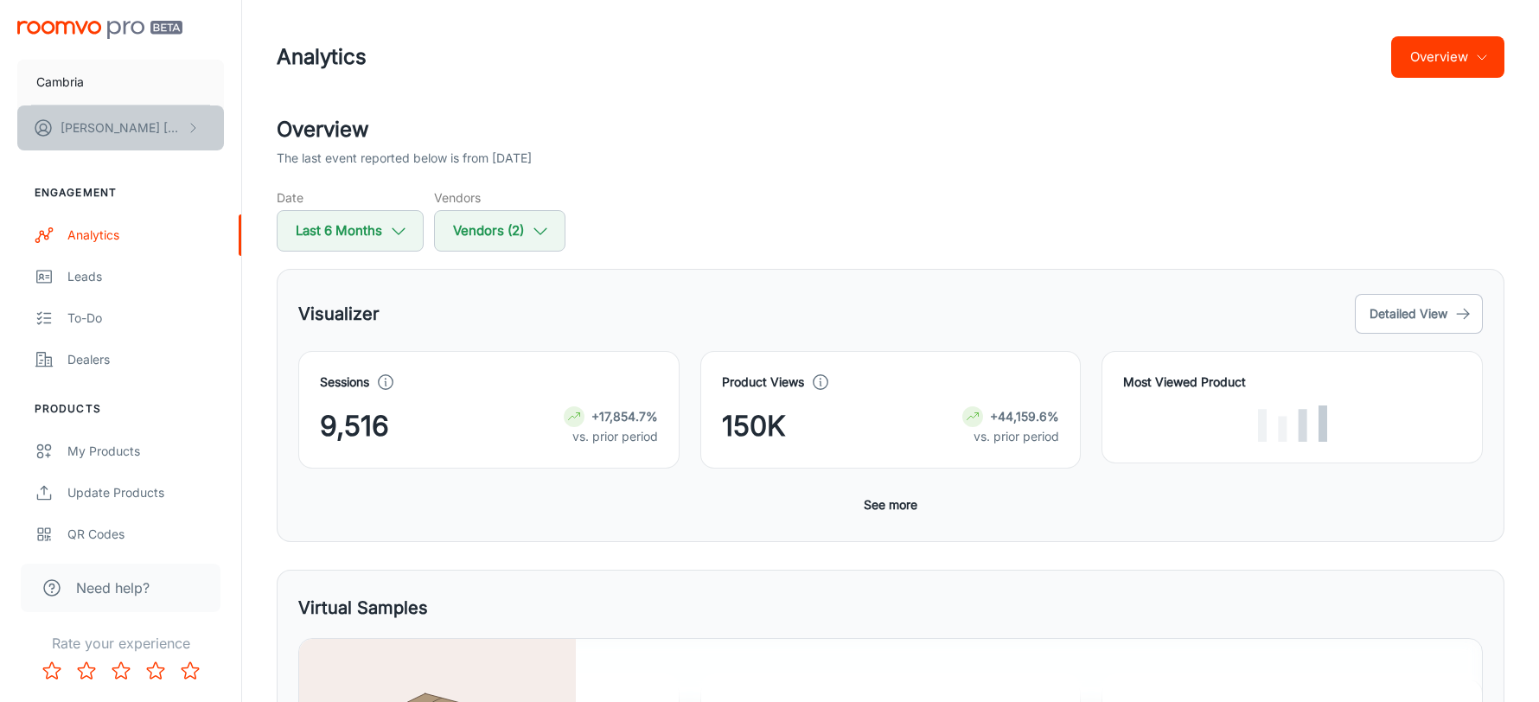
click at [136, 131] on p "[PERSON_NAME]" at bounding box center [122, 127] width 122 height 19
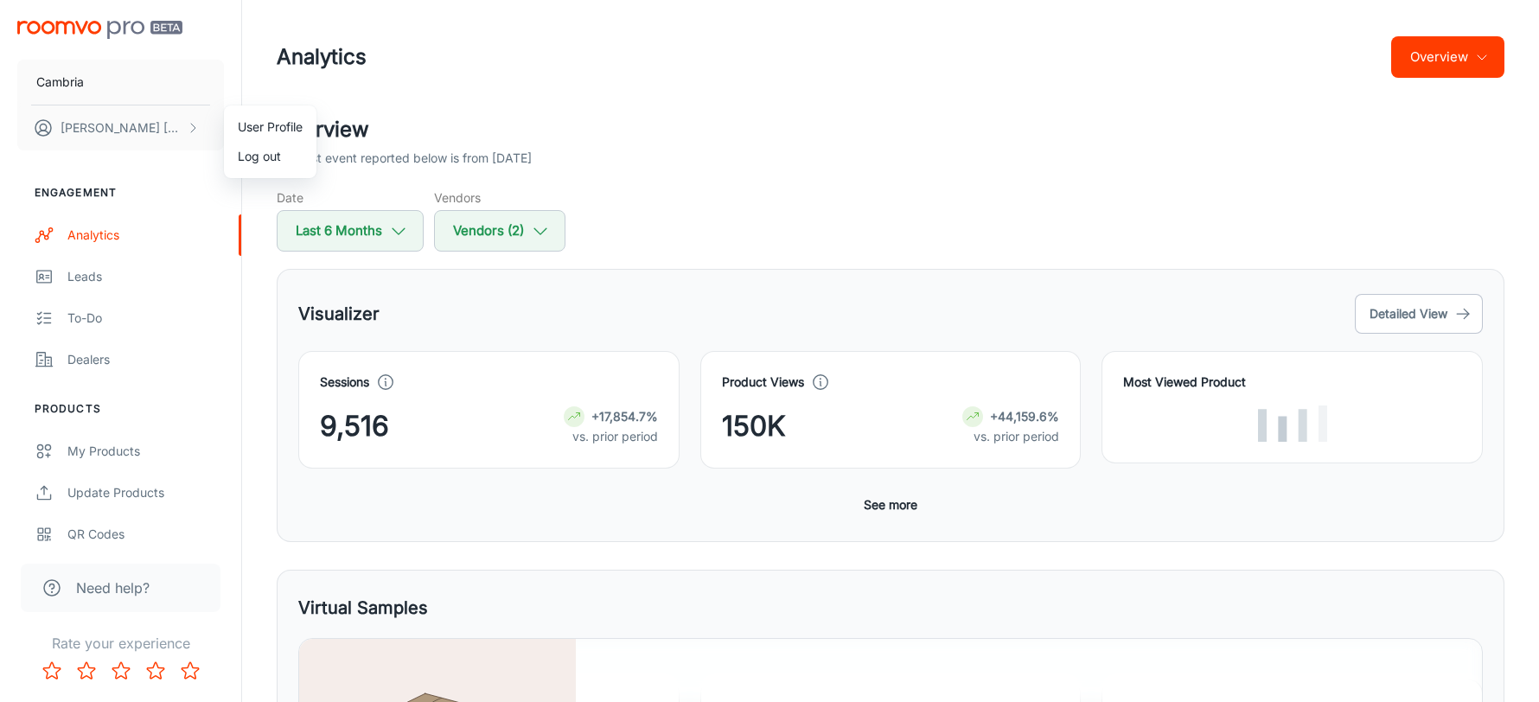
click at [271, 157] on li "Log out" at bounding box center [270, 156] width 93 height 29
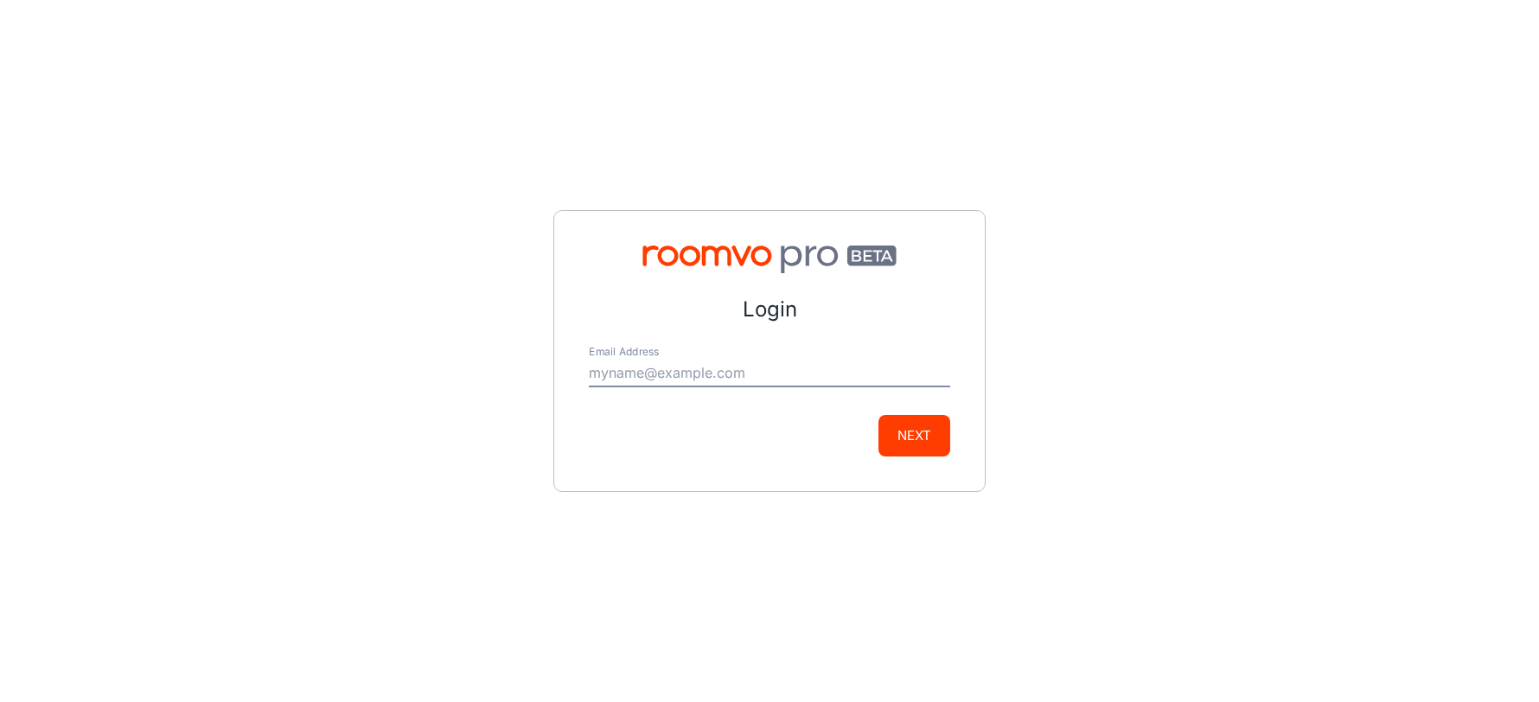
click at [750, 386] on input "Email Address" at bounding box center [769, 374] width 361 height 28
type input "[PERSON_NAME][EMAIL_ADDRESS][PERSON_NAME][DOMAIN_NAME]"
click at [920, 444] on button "Next" at bounding box center [915, 436] width 72 height 42
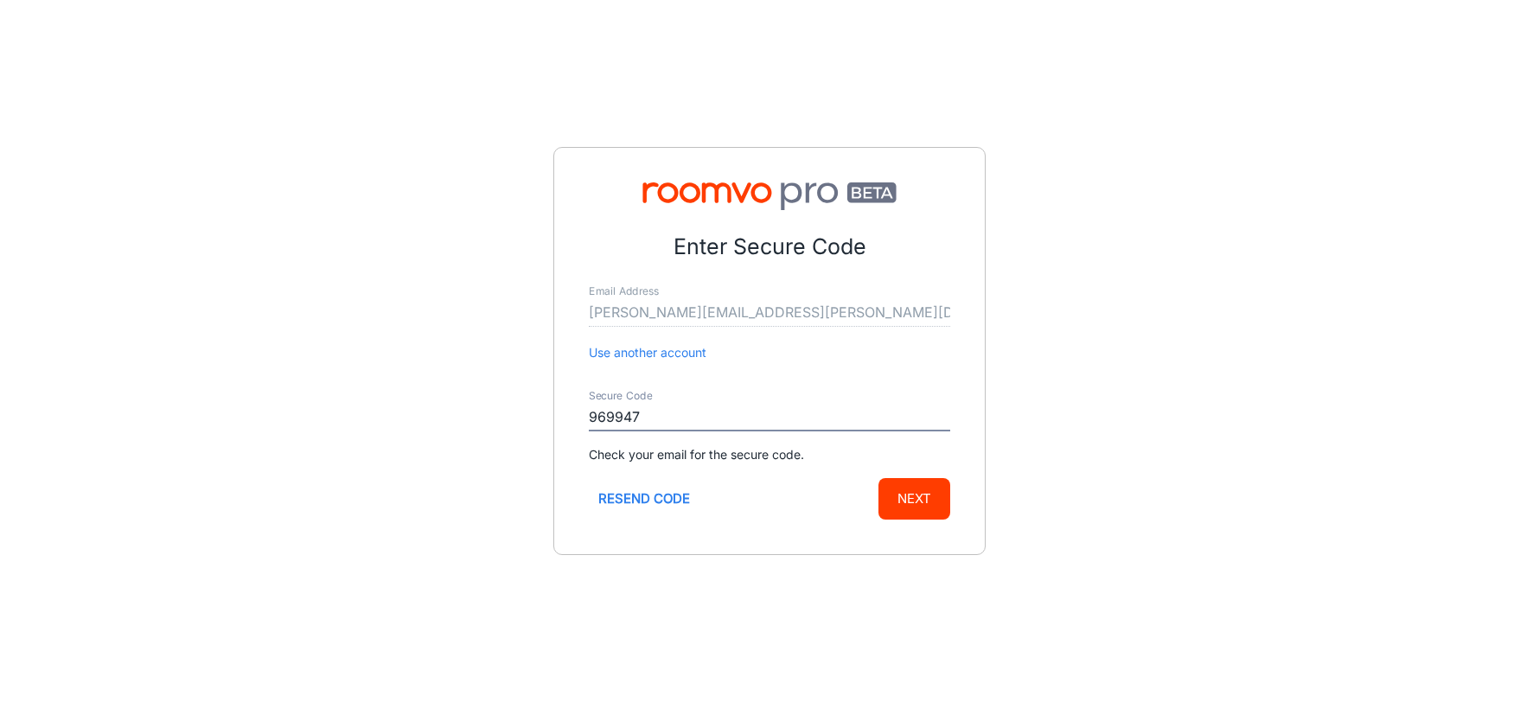
type input "969947"
click at [928, 484] on button "Next" at bounding box center [915, 499] width 72 height 42
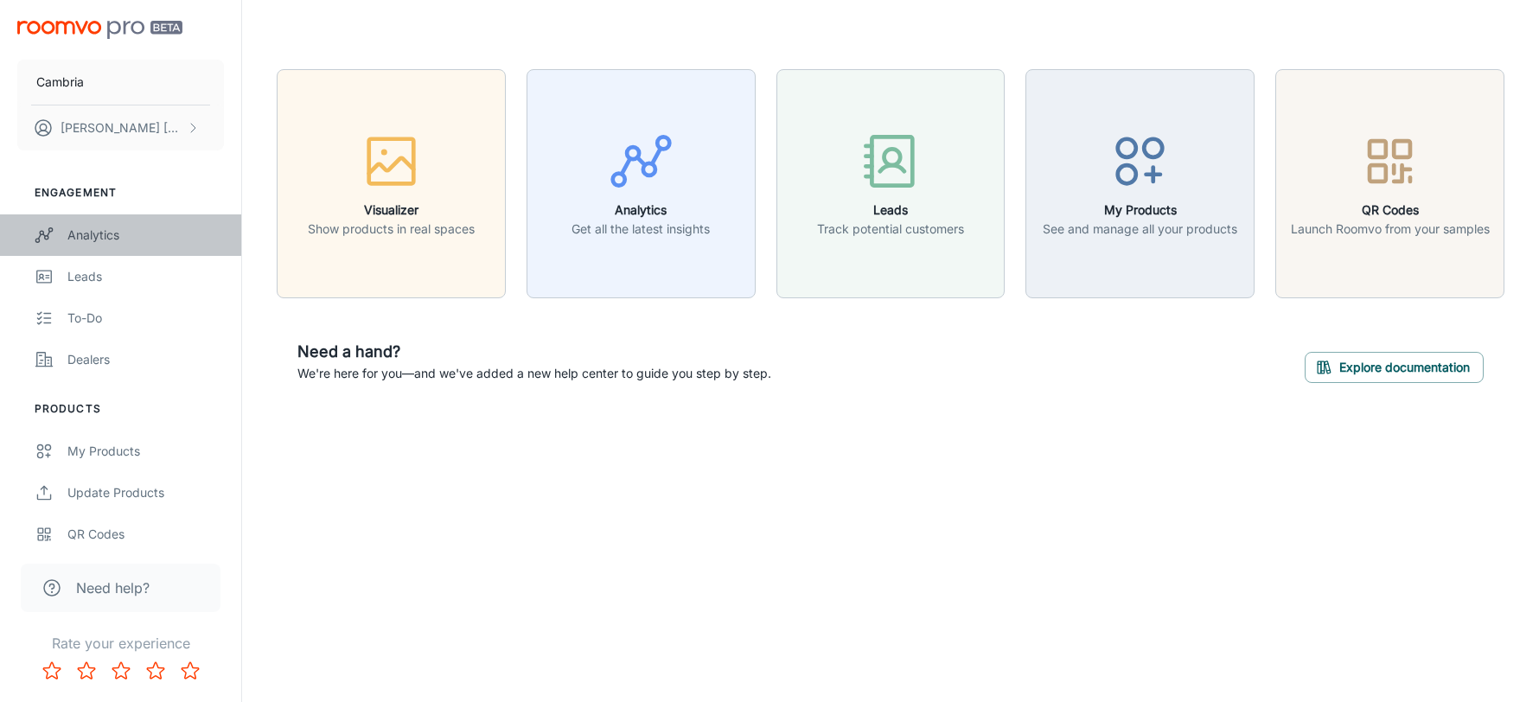
click at [128, 243] on div "Analytics" at bounding box center [145, 235] width 157 height 19
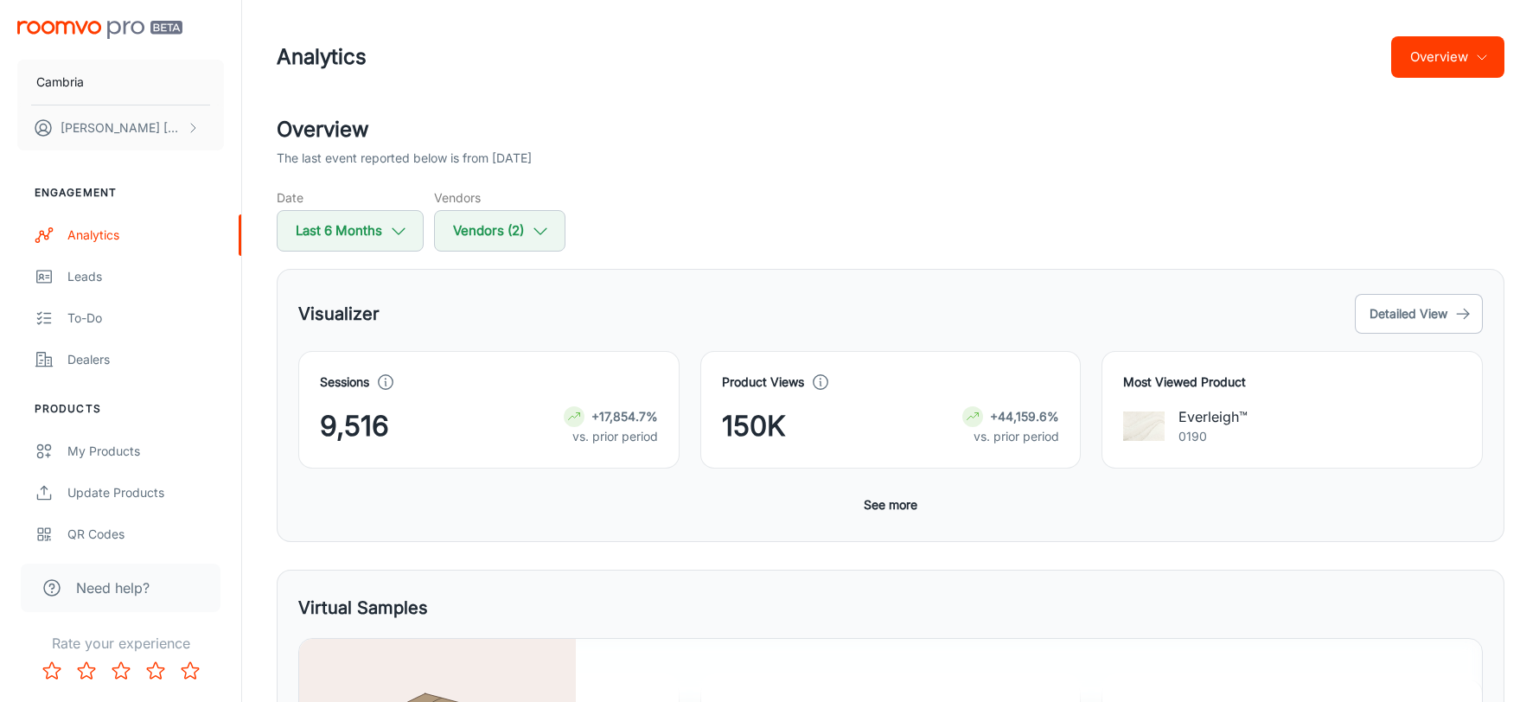
click at [823, 156] on div "The last event reported below is from [DATE]" at bounding box center [891, 158] width 1228 height 19
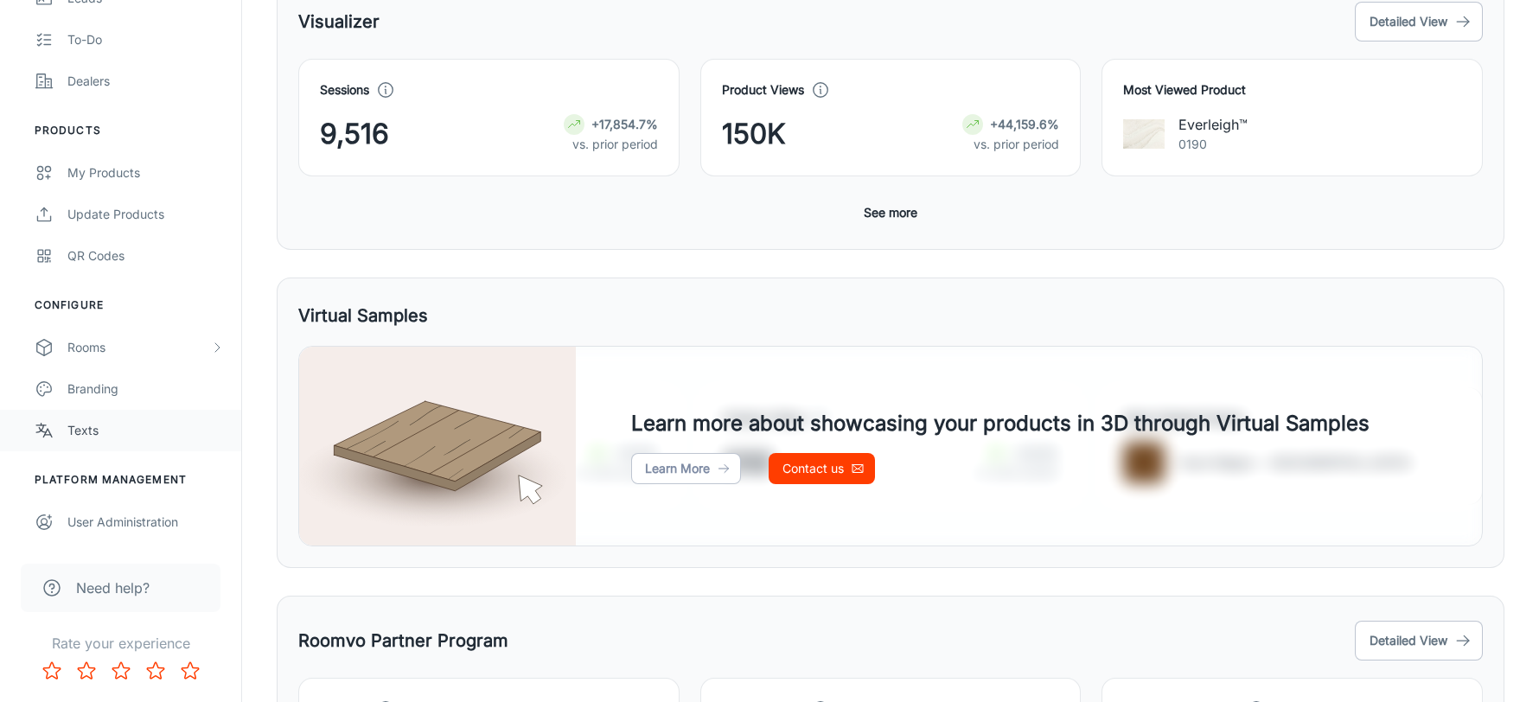
scroll to position [476, 0]
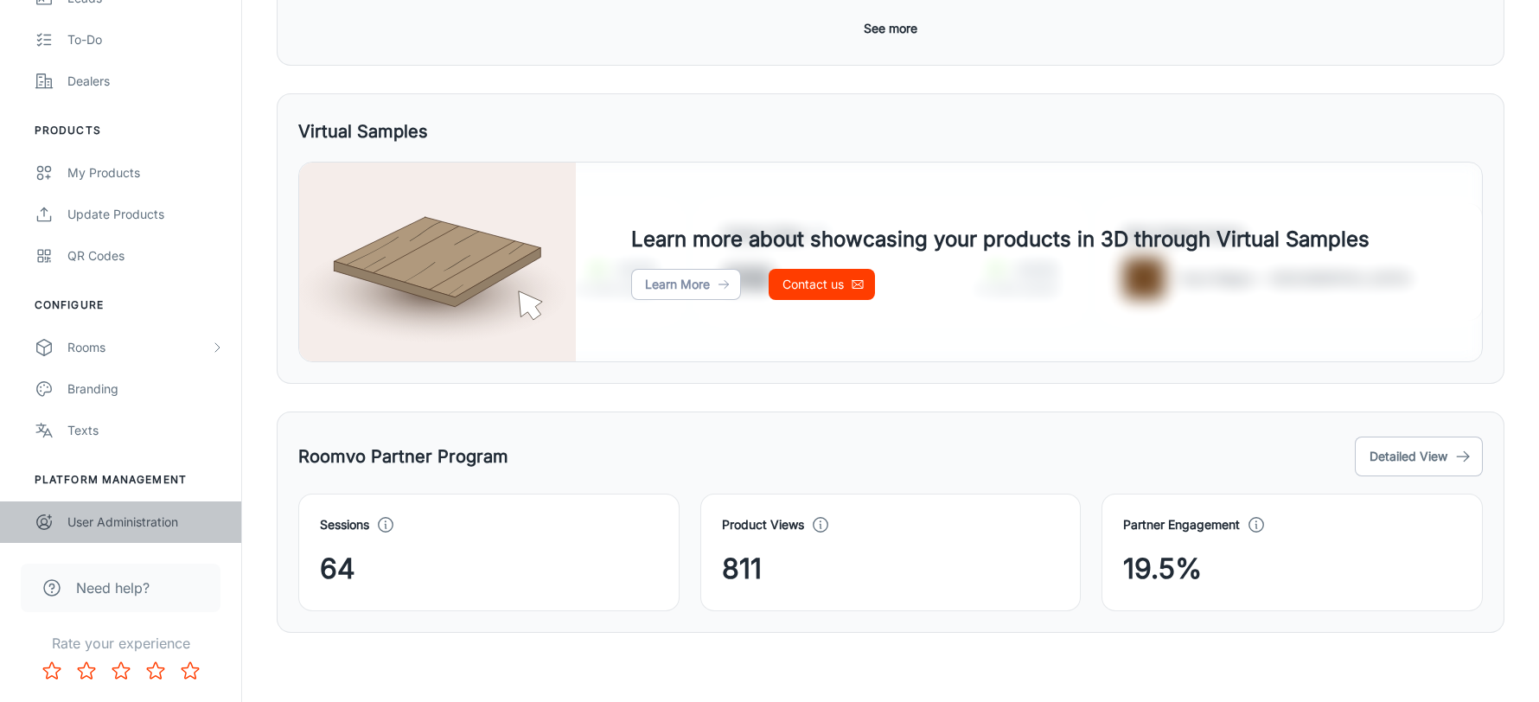
click at [147, 517] on div "User Administration" at bounding box center [145, 522] width 157 height 19
